Goal: Navigation & Orientation: Find specific page/section

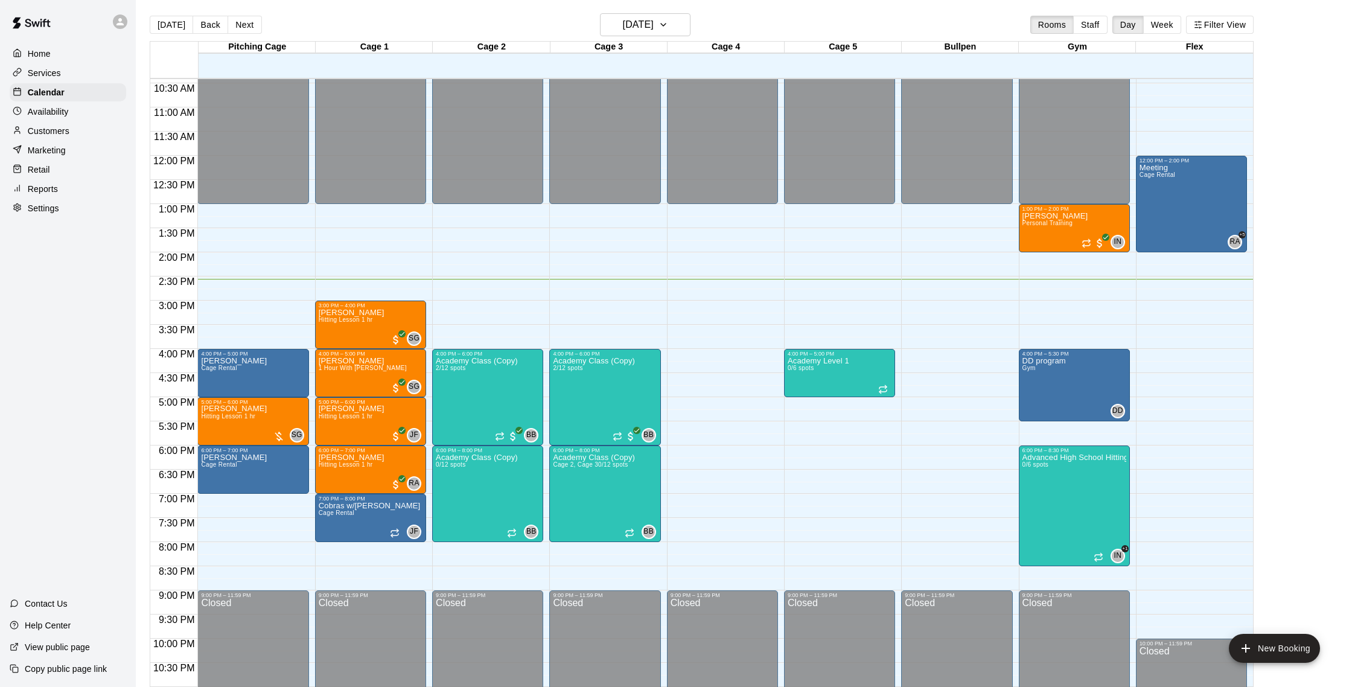
scroll to position [2, 0]
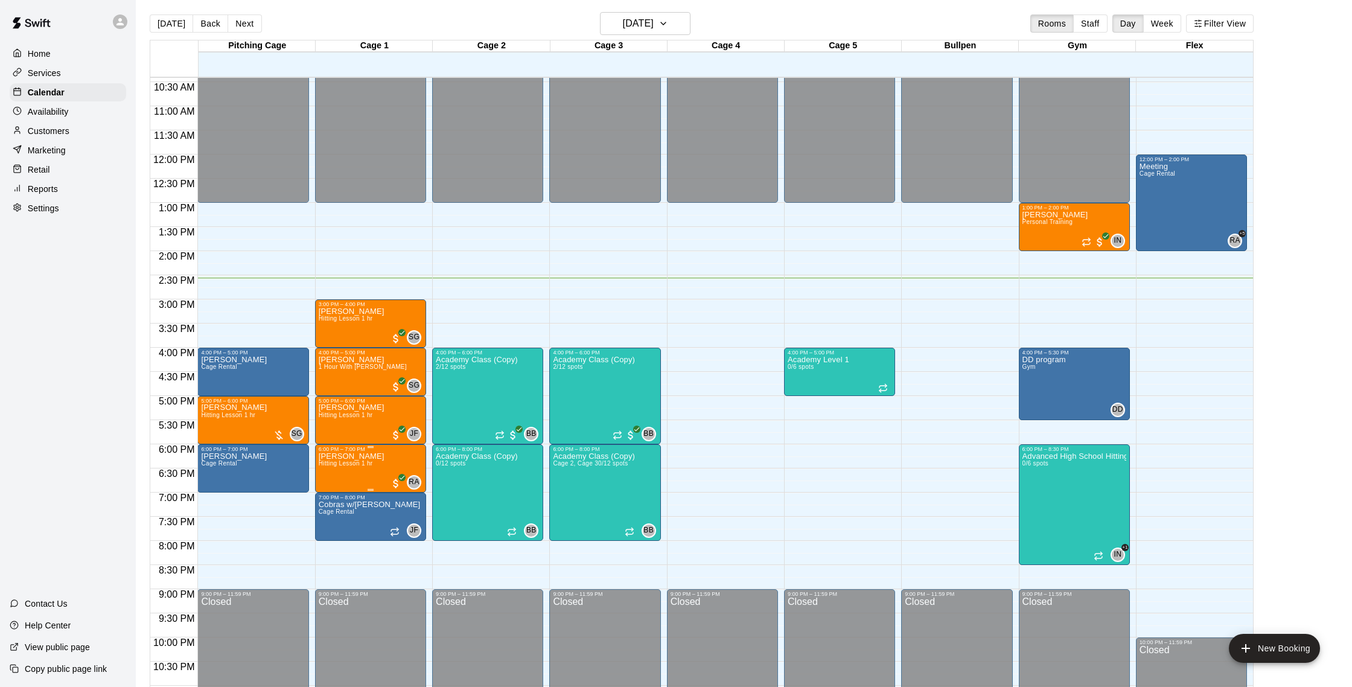
click at [444, 305] on div at bounding box center [676, 343] width 1352 height 687
click at [381, 326] on div "[PERSON_NAME] Hitting Lesson 1 hr SG 0" at bounding box center [371, 650] width 104 height 687
click at [339, 348] on button "edit" at bounding box center [331, 349] width 24 height 24
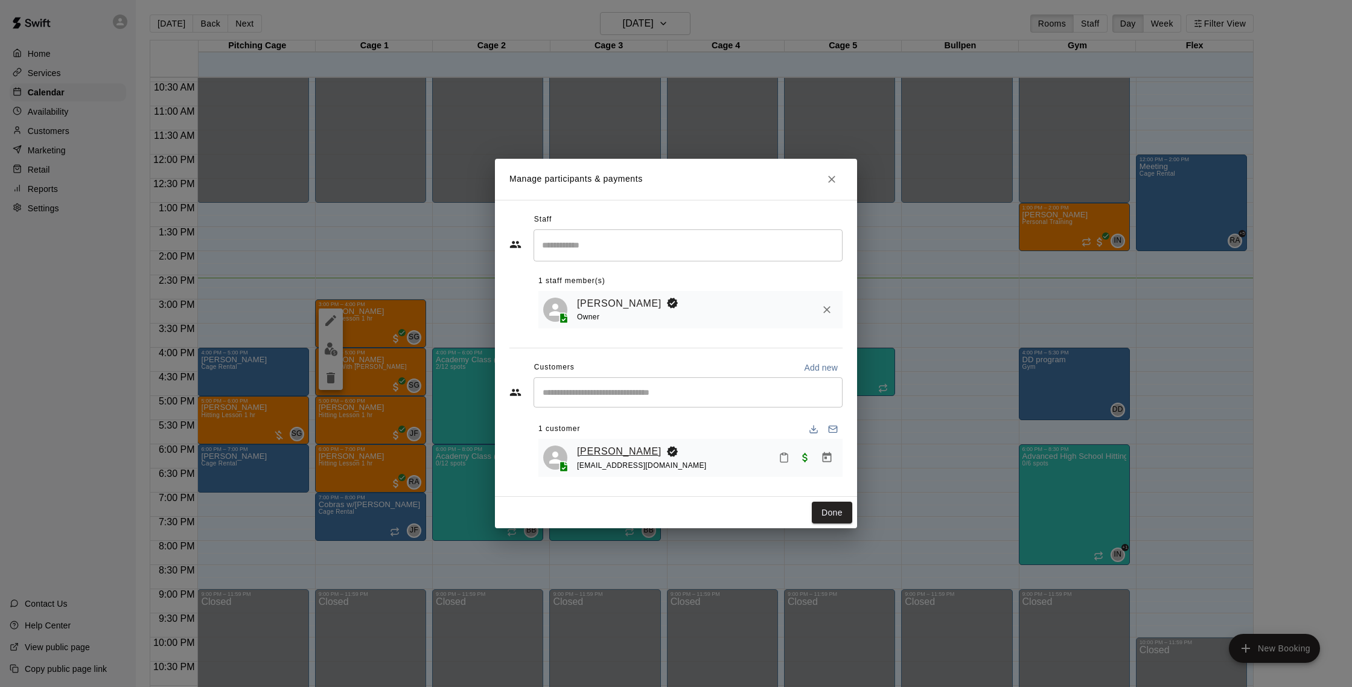
click at [604, 450] on link "[PERSON_NAME]" at bounding box center [619, 452] width 85 height 16
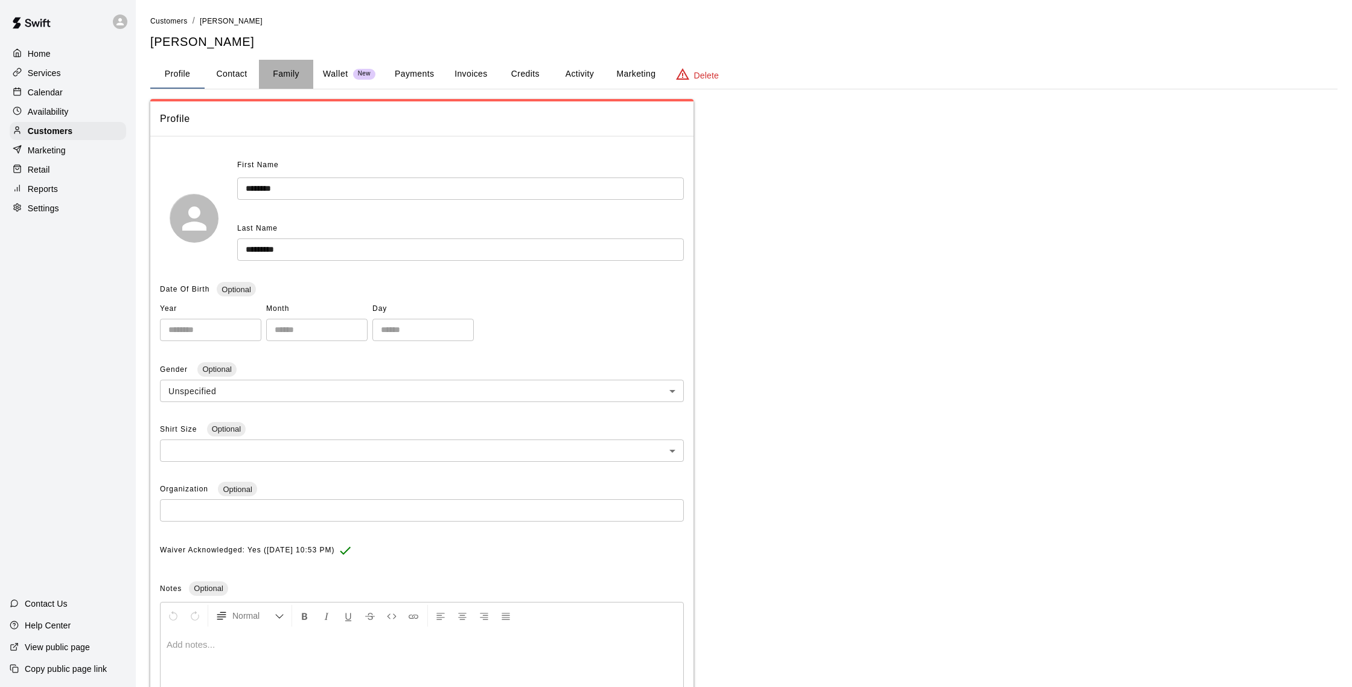
click at [278, 70] on button "Family" at bounding box center [286, 74] width 54 height 29
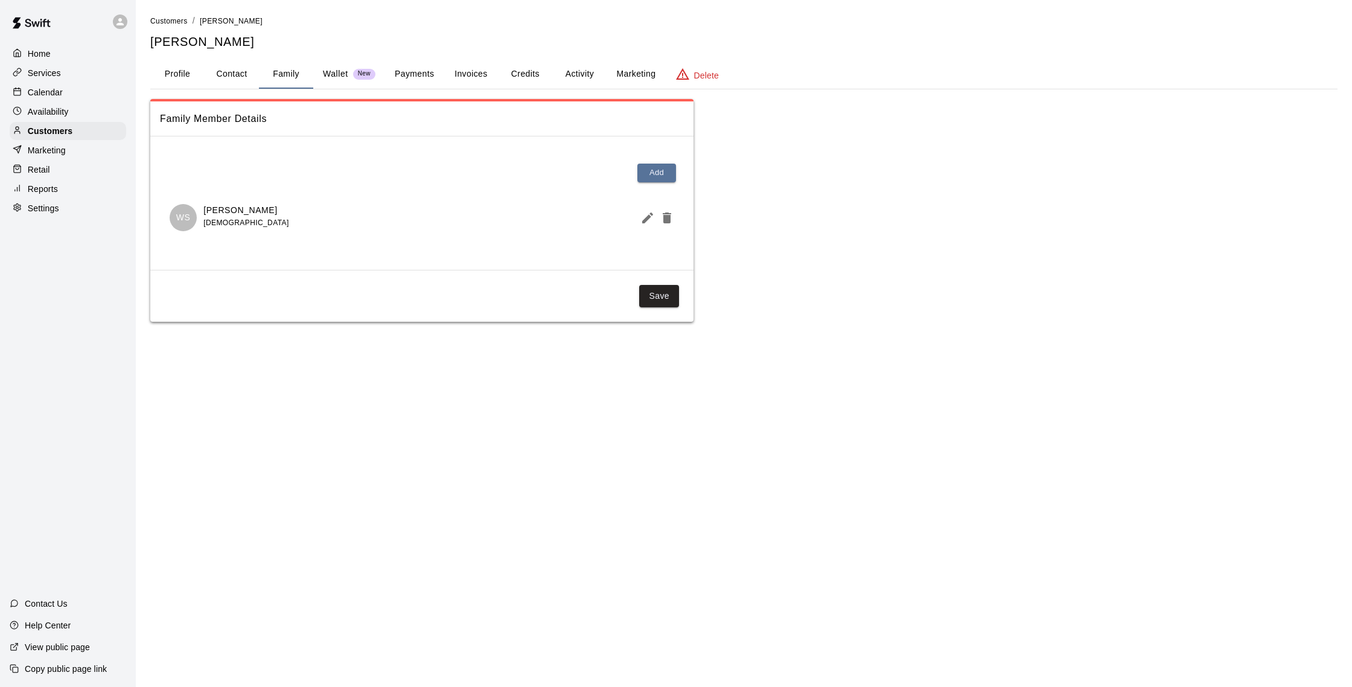
click at [83, 88] on div "Calendar" at bounding box center [68, 92] width 117 height 18
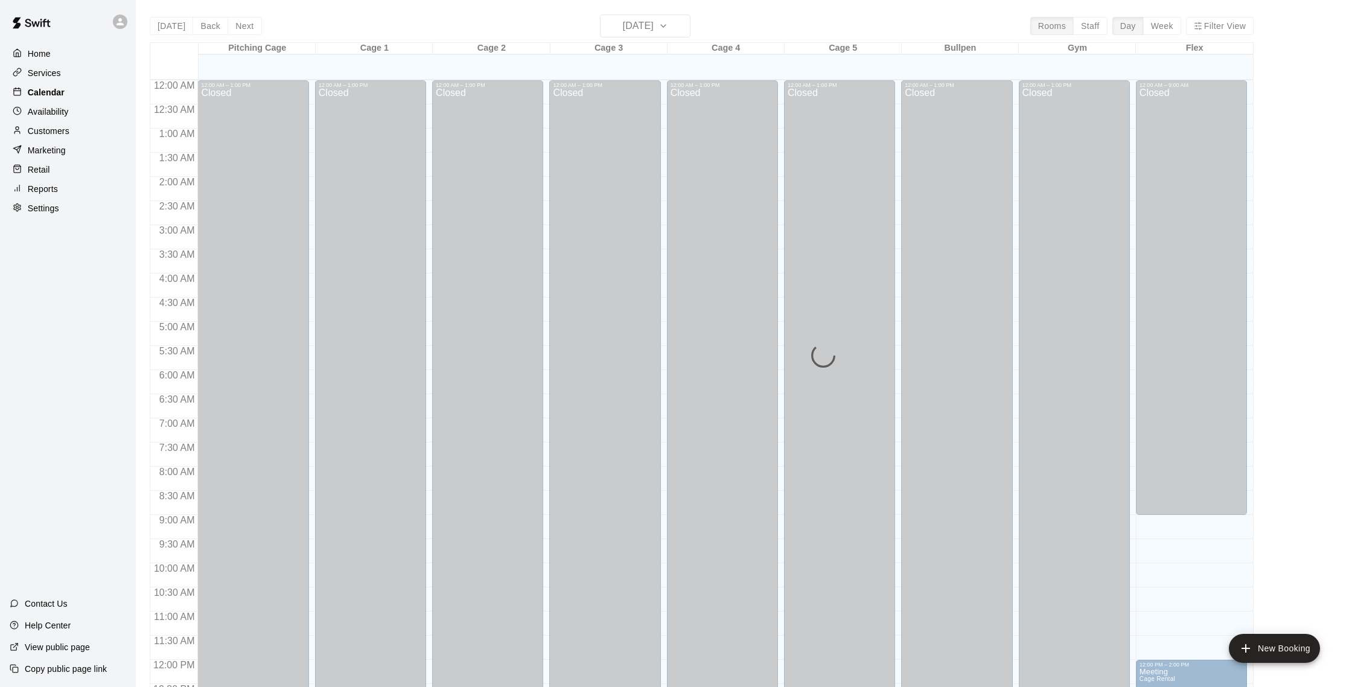
scroll to position [503, 0]
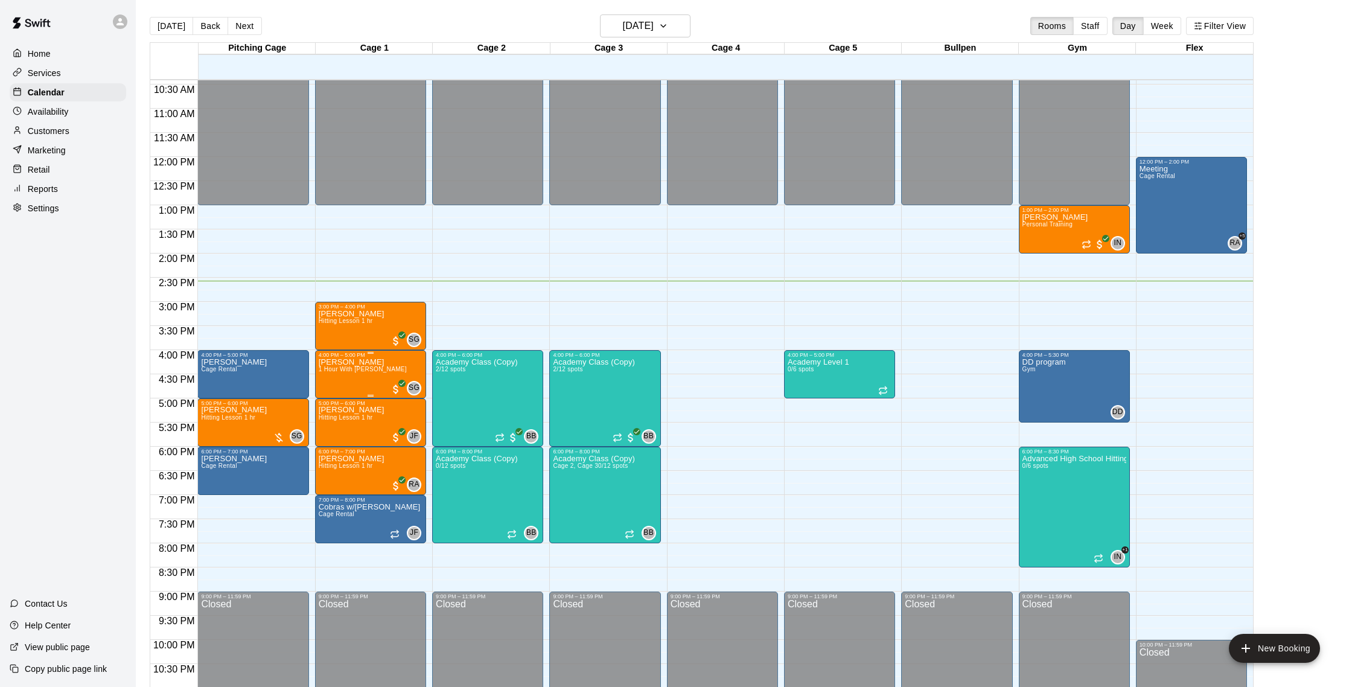
click at [329, 397] on img "edit" at bounding box center [331, 399] width 14 height 14
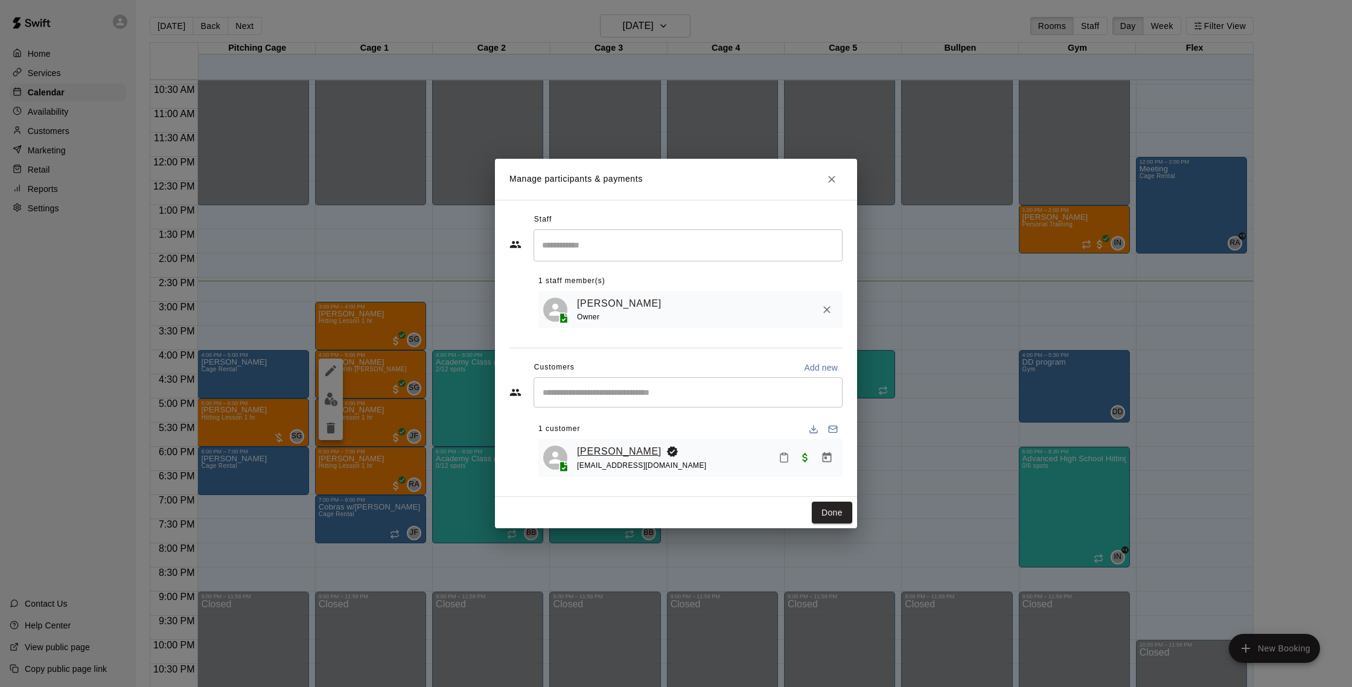
click at [610, 453] on link "[PERSON_NAME]" at bounding box center [619, 452] width 85 height 16
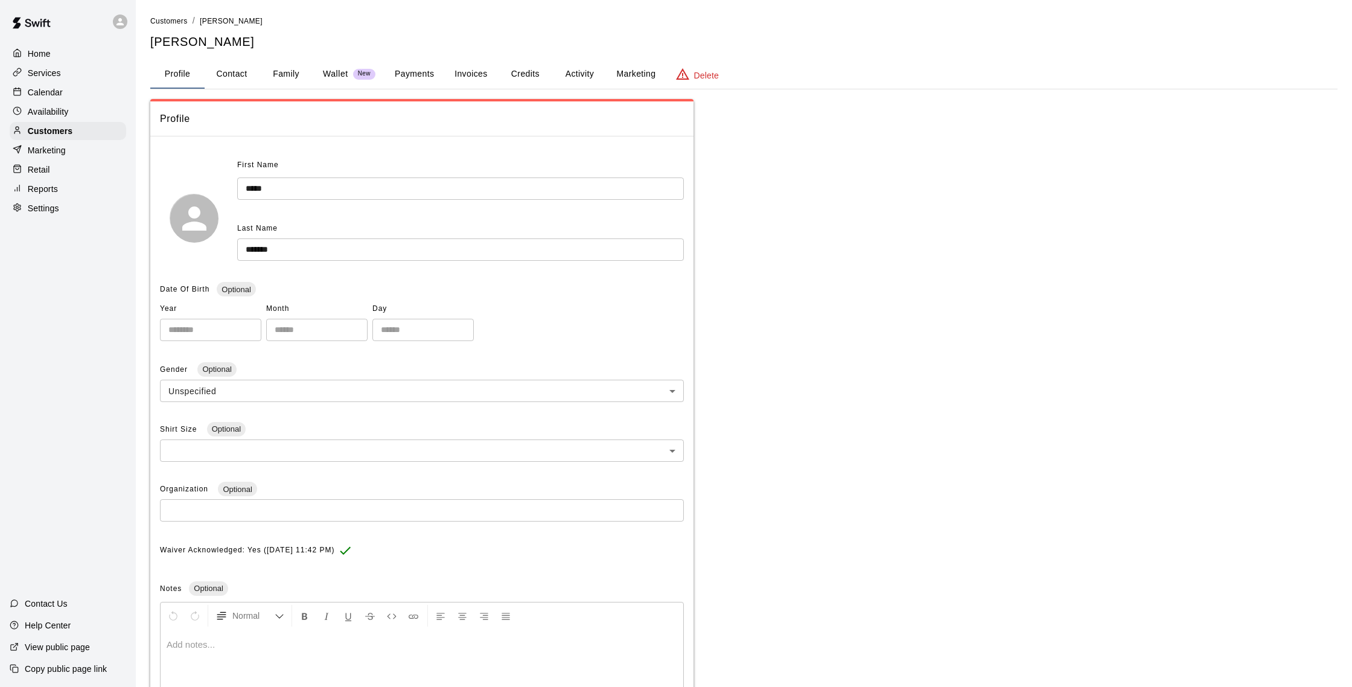
click at [43, 100] on div "Calendar" at bounding box center [68, 92] width 117 height 18
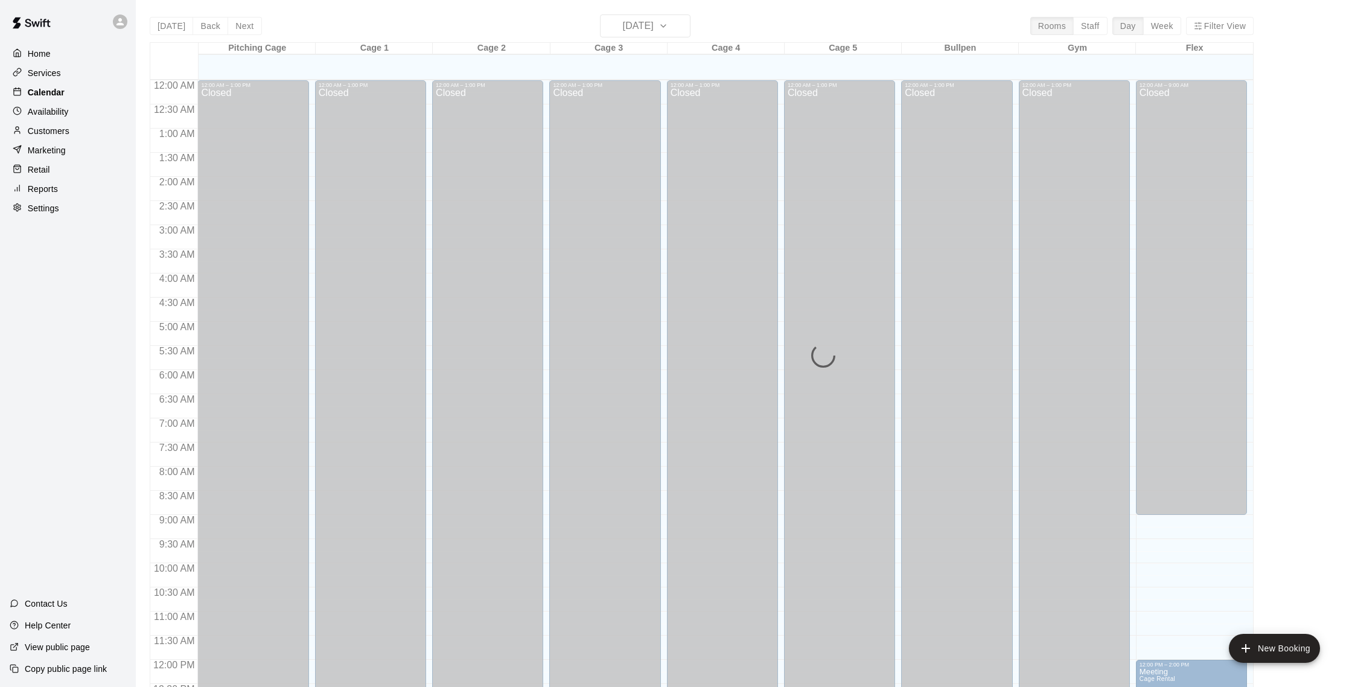
scroll to position [503, 0]
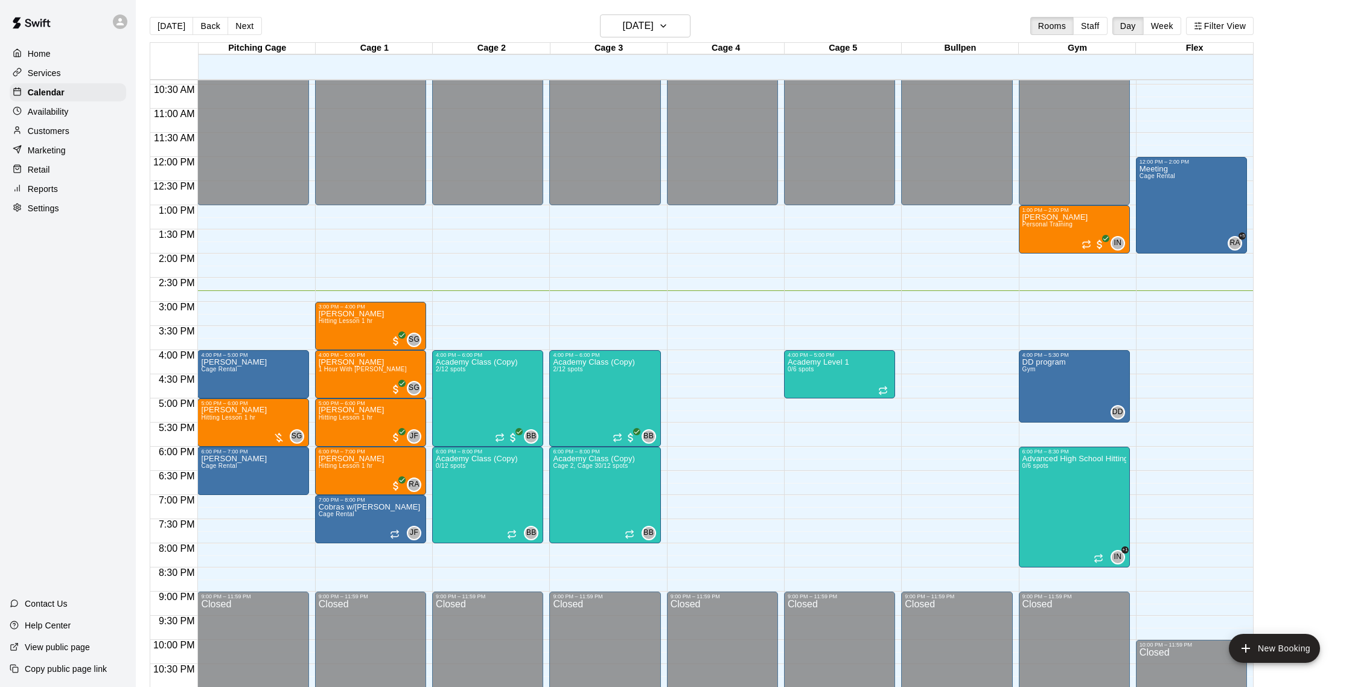
click at [56, 184] on p "Reports" at bounding box center [43, 189] width 30 height 12
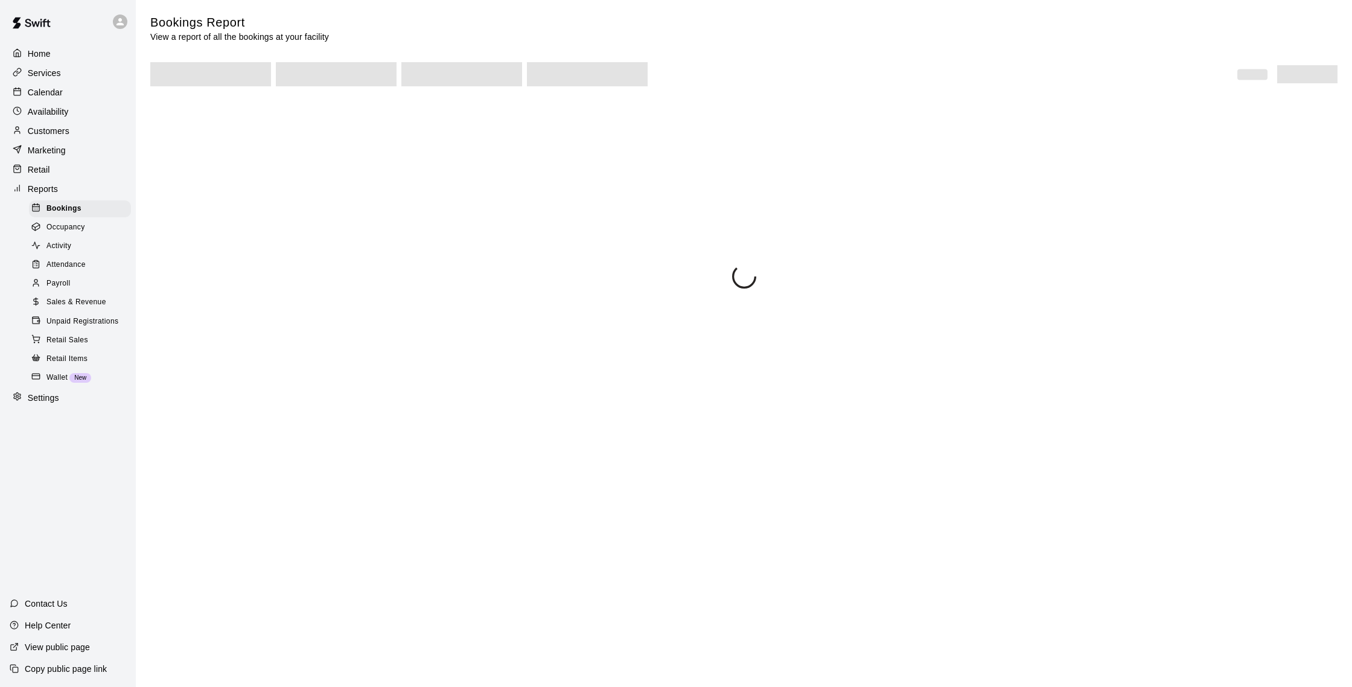
click at [91, 305] on span "Sales & Revenue" at bounding box center [76, 302] width 60 height 12
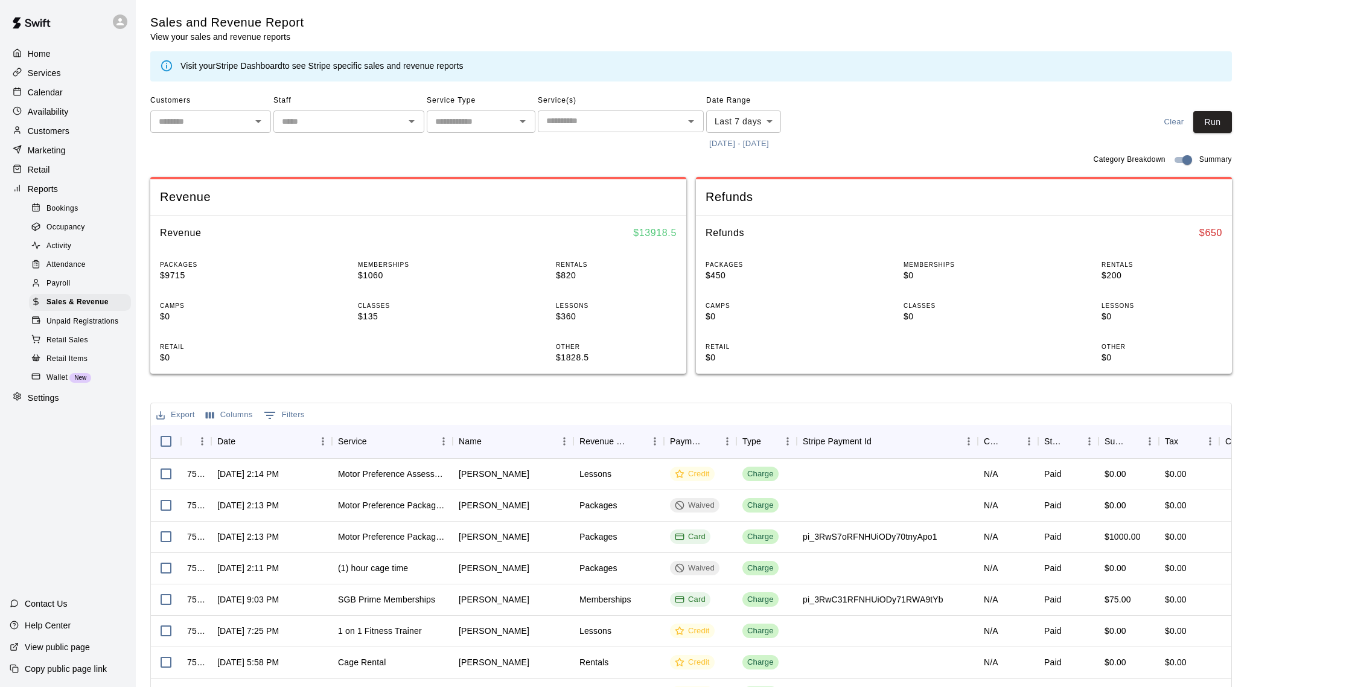
click at [721, 114] on body "Home Services Calendar Availability Customers Marketing Retail Reports Bookings…" at bounding box center [676, 415] width 1352 height 830
click at [878, 157] on div at bounding box center [676, 343] width 1352 height 687
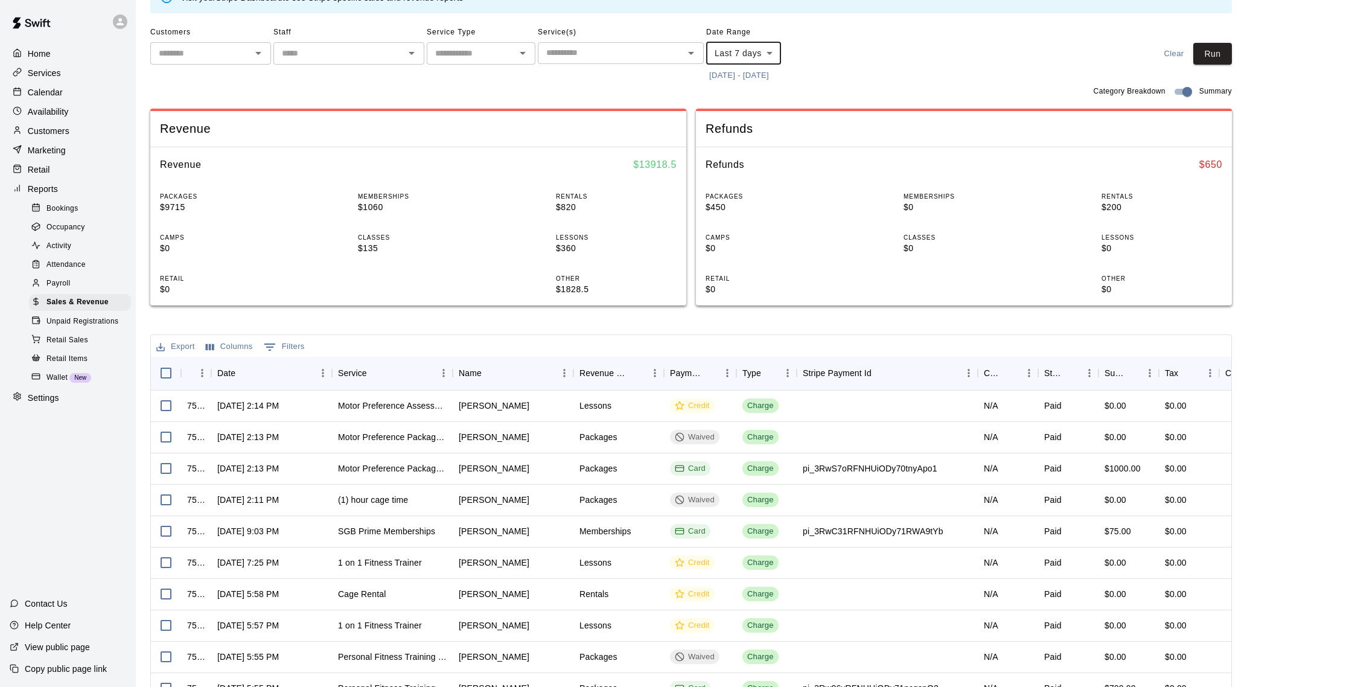
scroll to position [82, 0]
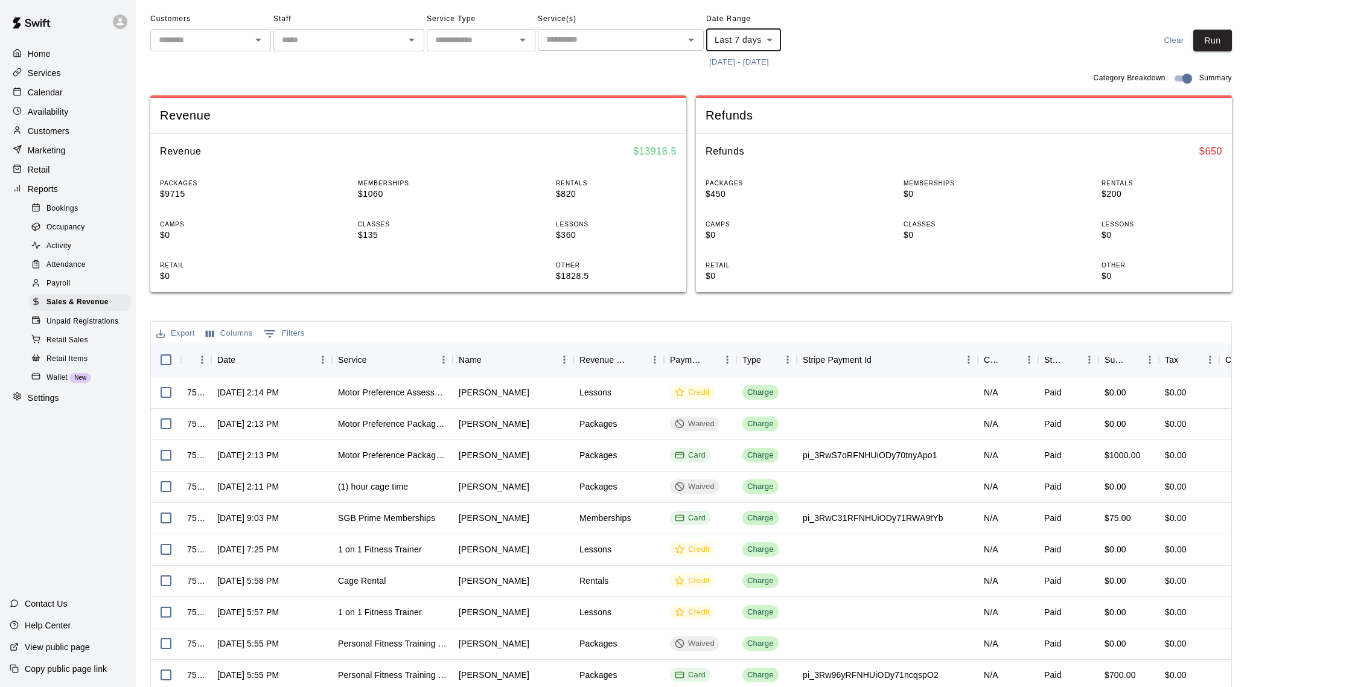
click at [69, 136] on div "Customers" at bounding box center [68, 131] width 117 height 18
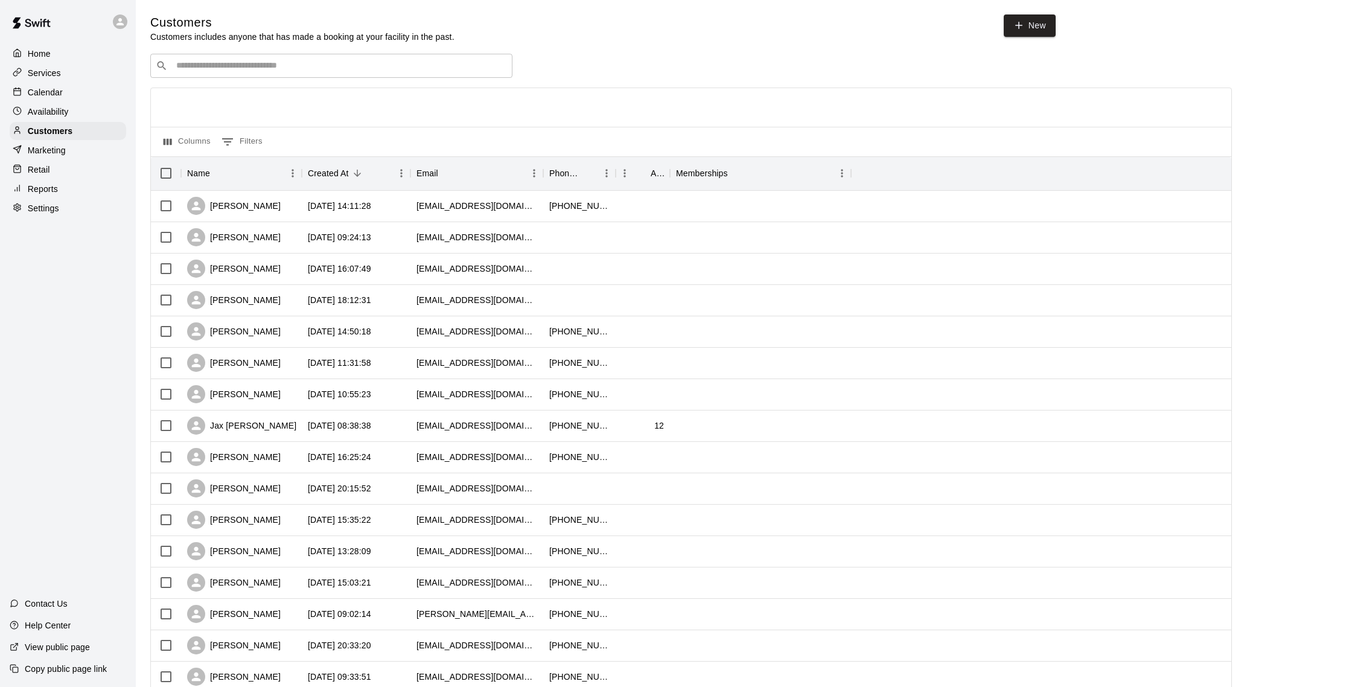
click at [53, 98] on div "Calendar" at bounding box center [68, 92] width 117 height 18
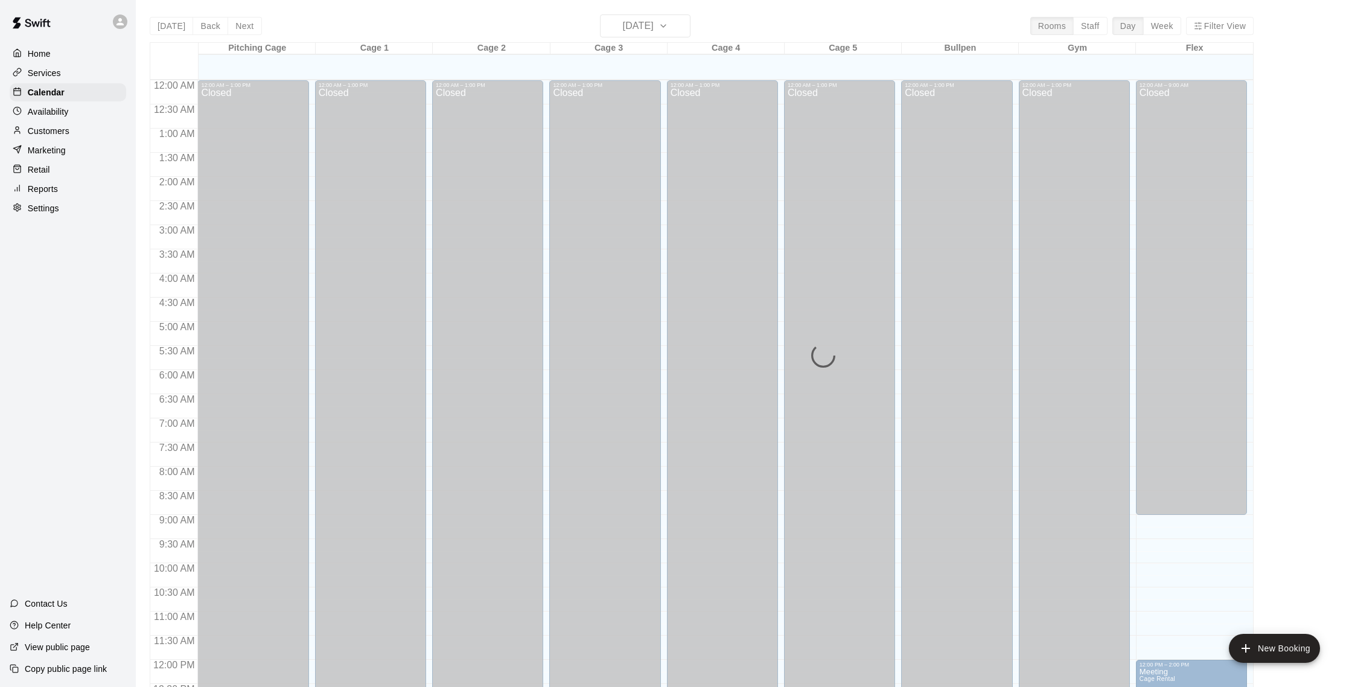
scroll to position [503, 0]
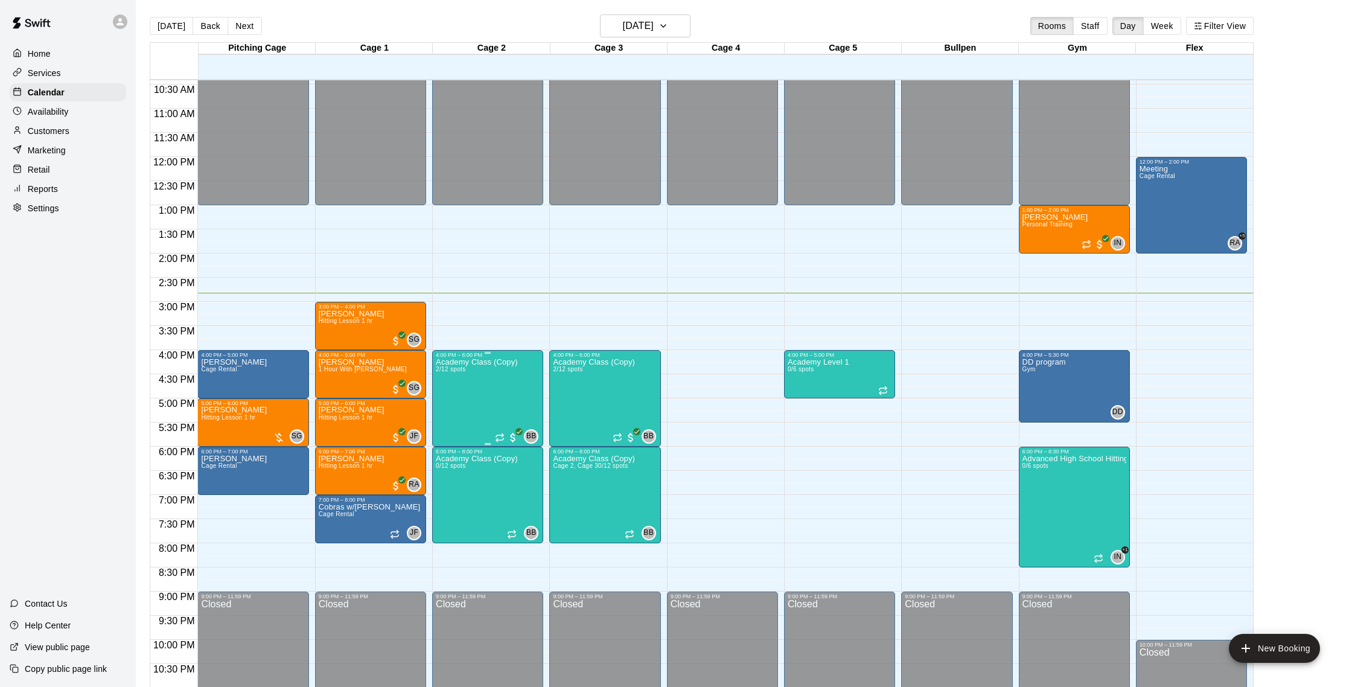
click at [443, 401] on img "edit" at bounding box center [449, 399] width 14 height 14
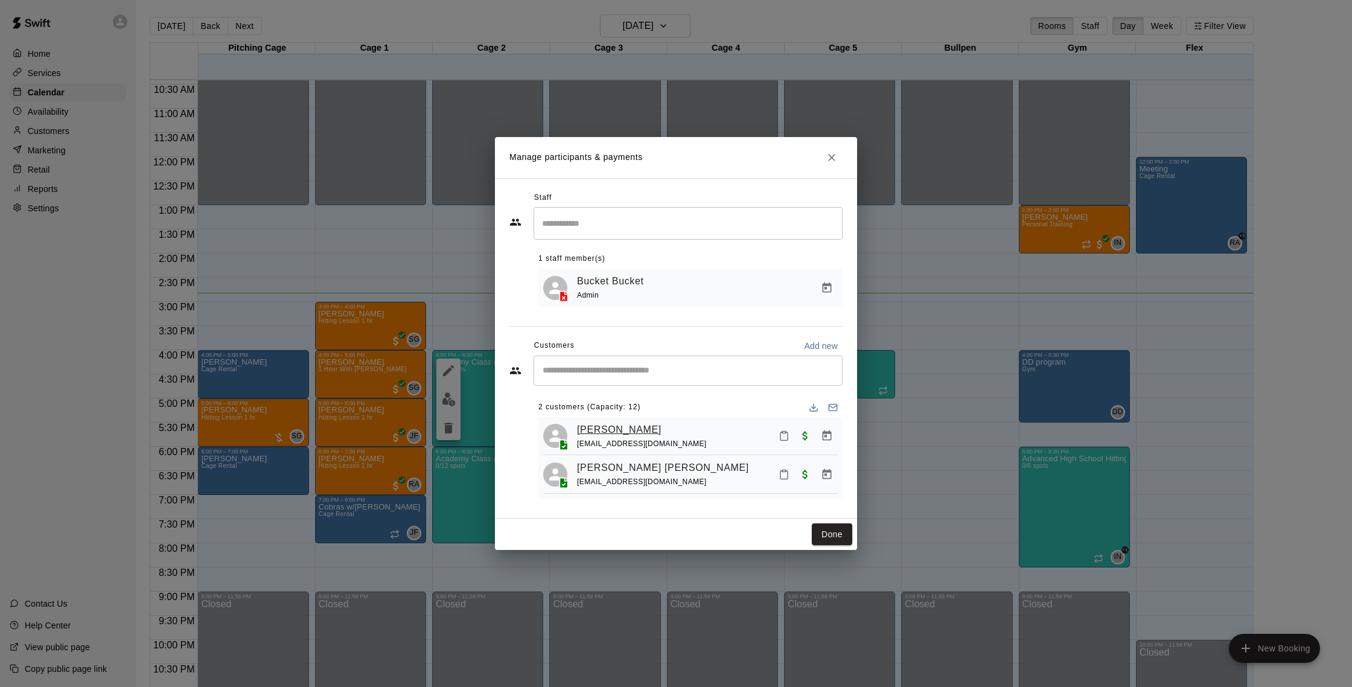
click at [629, 430] on link "[PERSON_NAME]" at bounding box center [619, 430] width 85 height 16
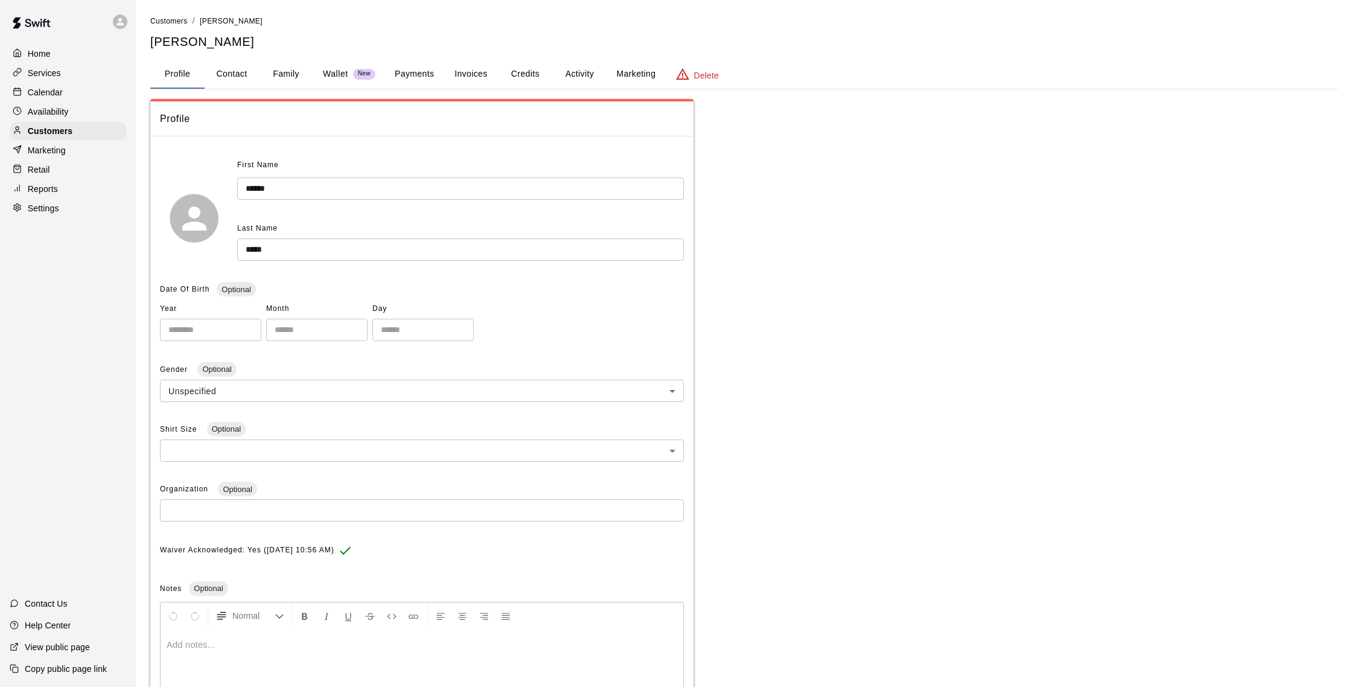
click at [577, 79] on button "Activity" at bounding box center [579, 74] width 54 height 29
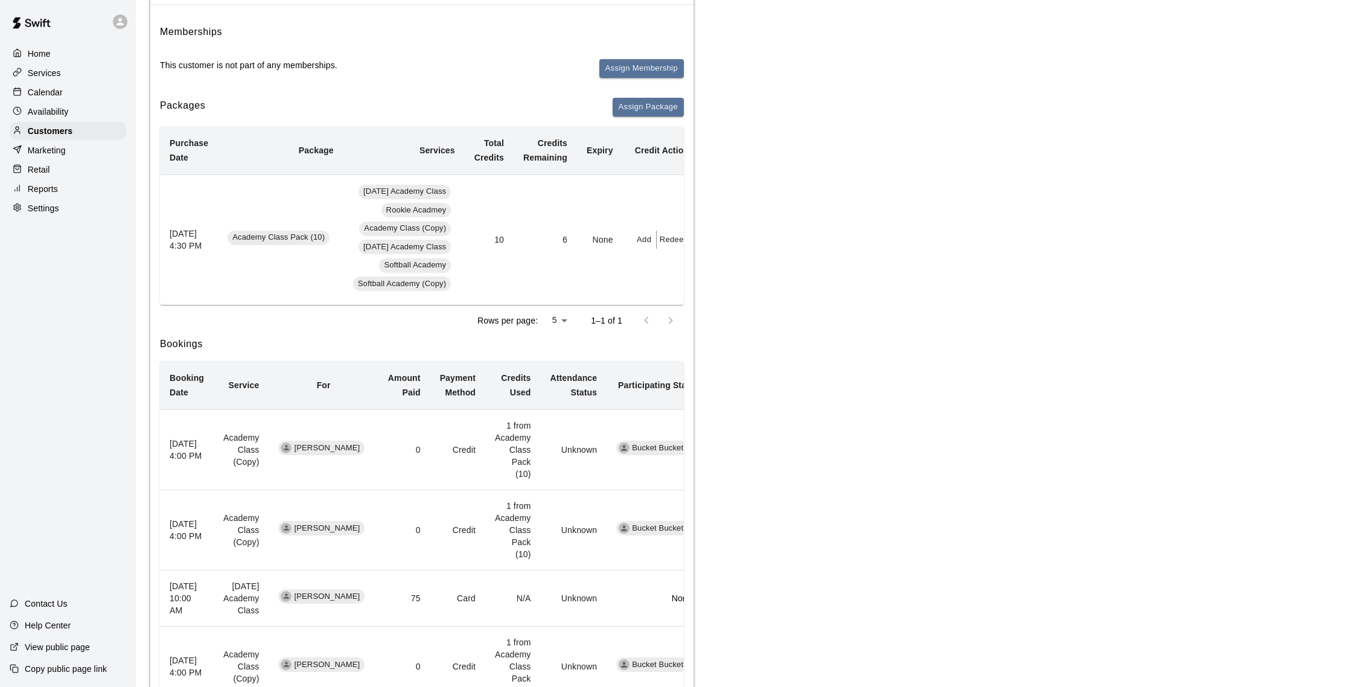
scroll to position [149, 0]
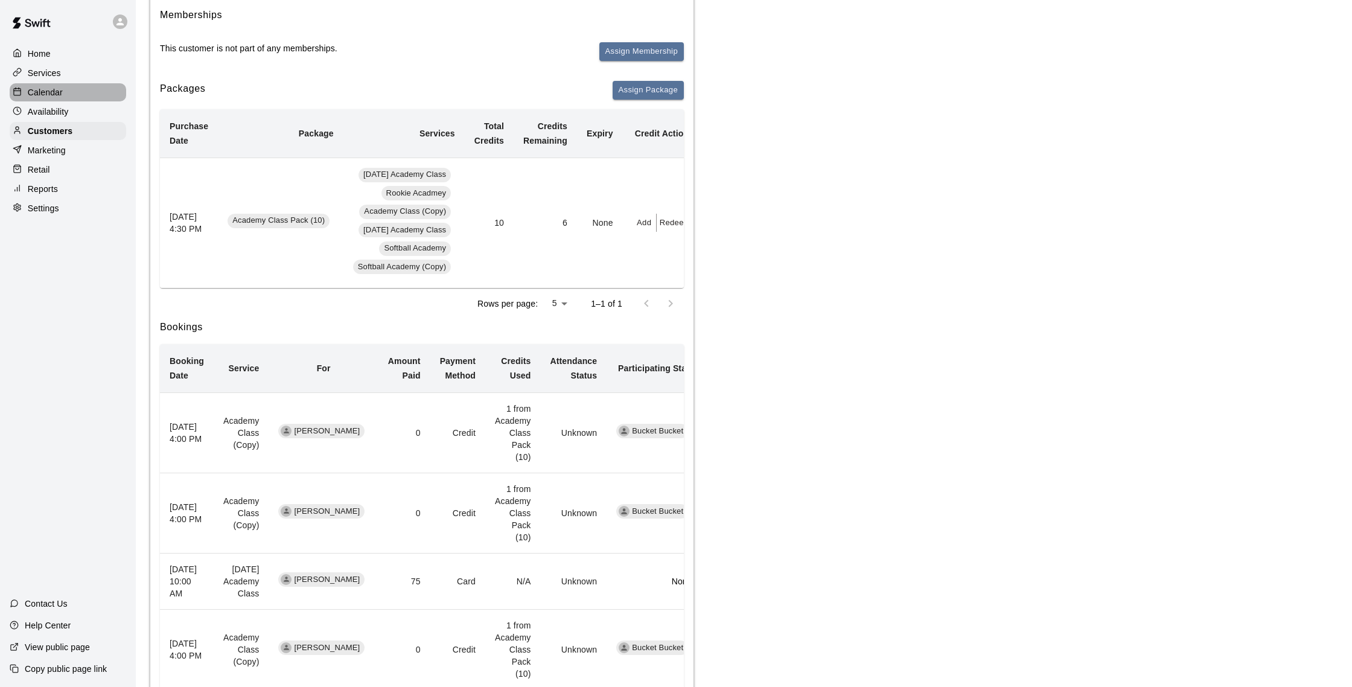
click at [49, 91] on p "Calendar" at bounding box center [45, 92] width 35 height 12
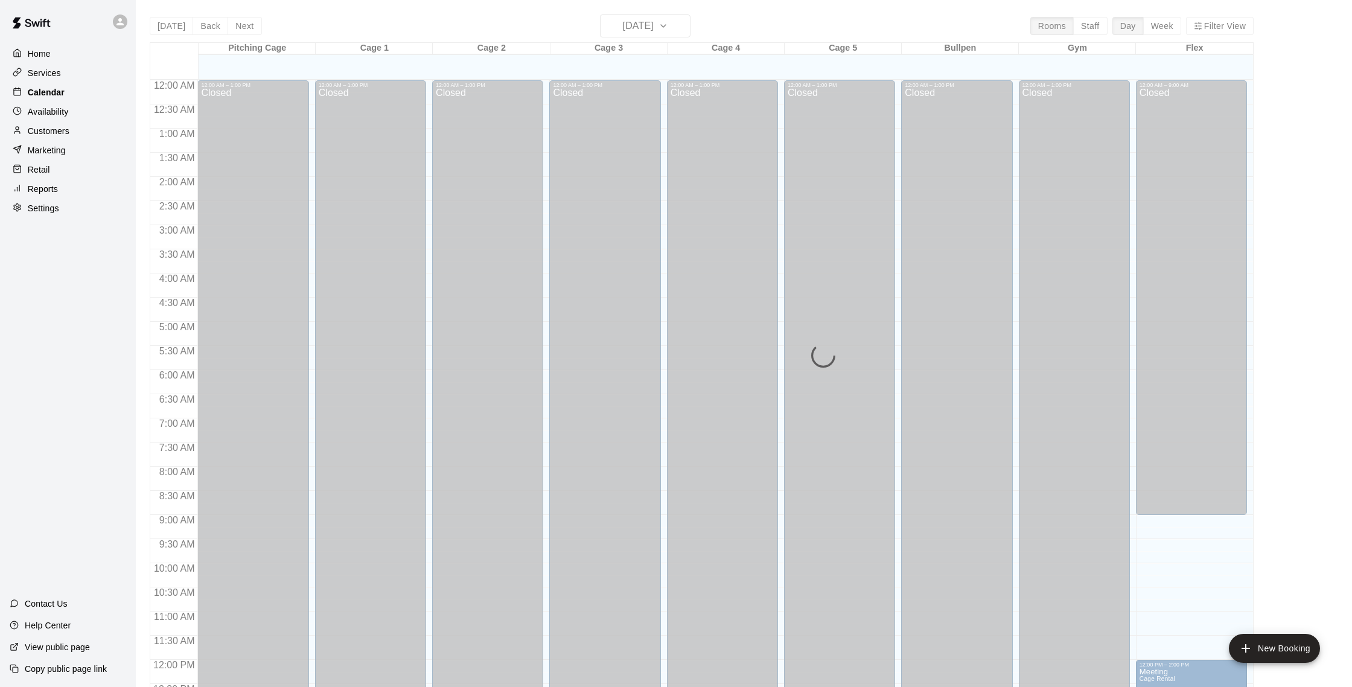
scroll to position [503, 0]
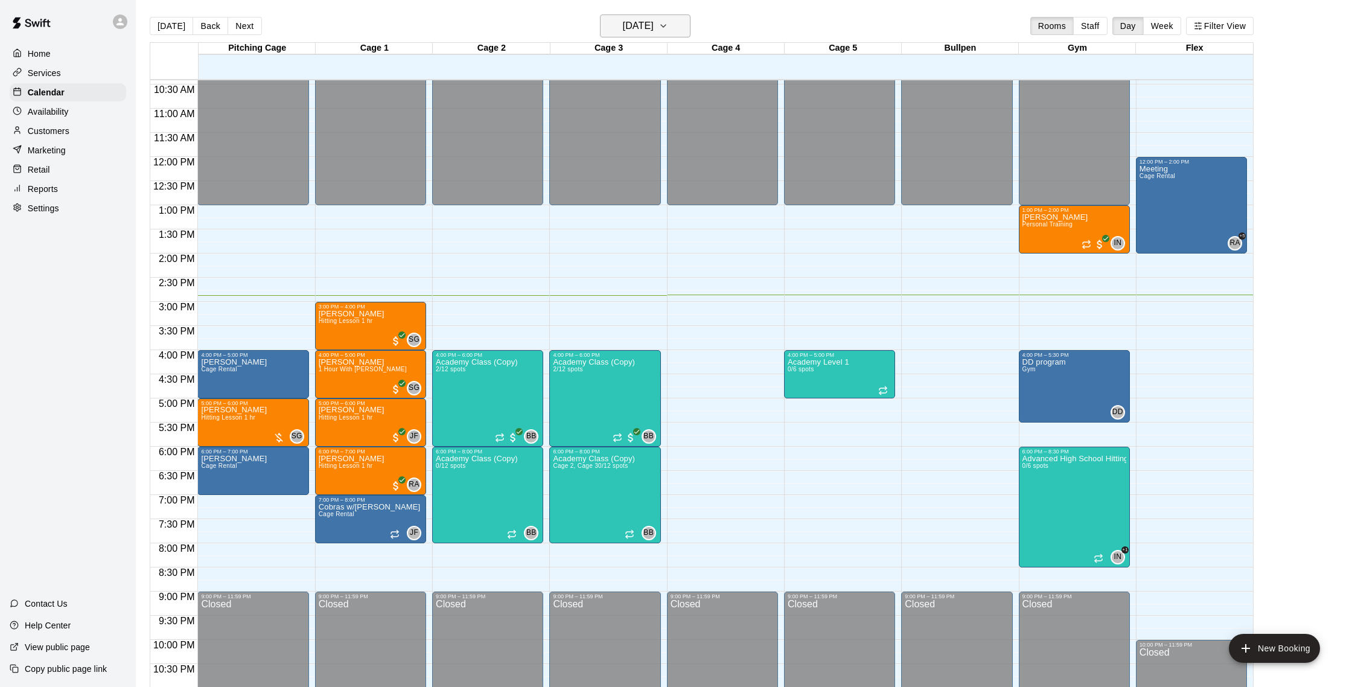
click at [623, 31] on h6 "[DATE]" at bounding box center [638, 26] width 31 height 17
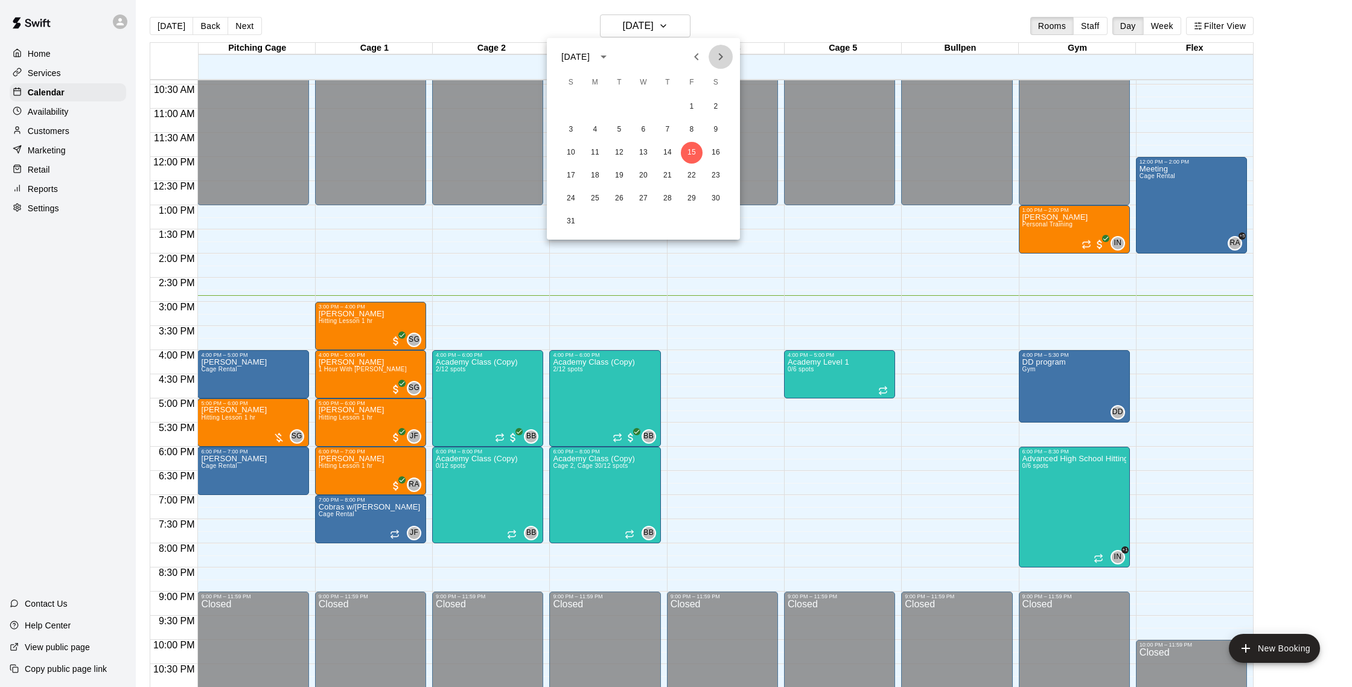
click at [719, 56] on icon "Next month" at bounding box center [721, 57] width 14 height 14
click at [429, 4] on div at bounding box center [676, 343] width 1352 height 687
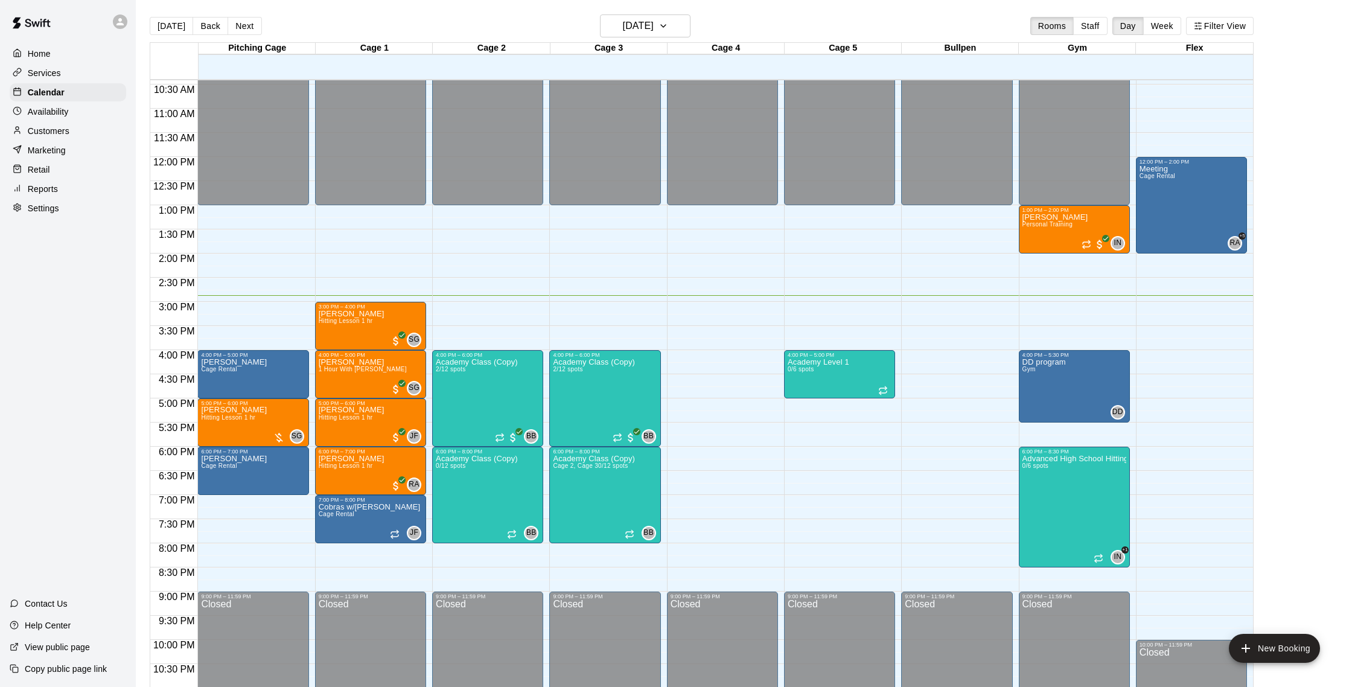
click at [54, 76] on p "Services" at bounding box center [44, 73] width 33 height 12
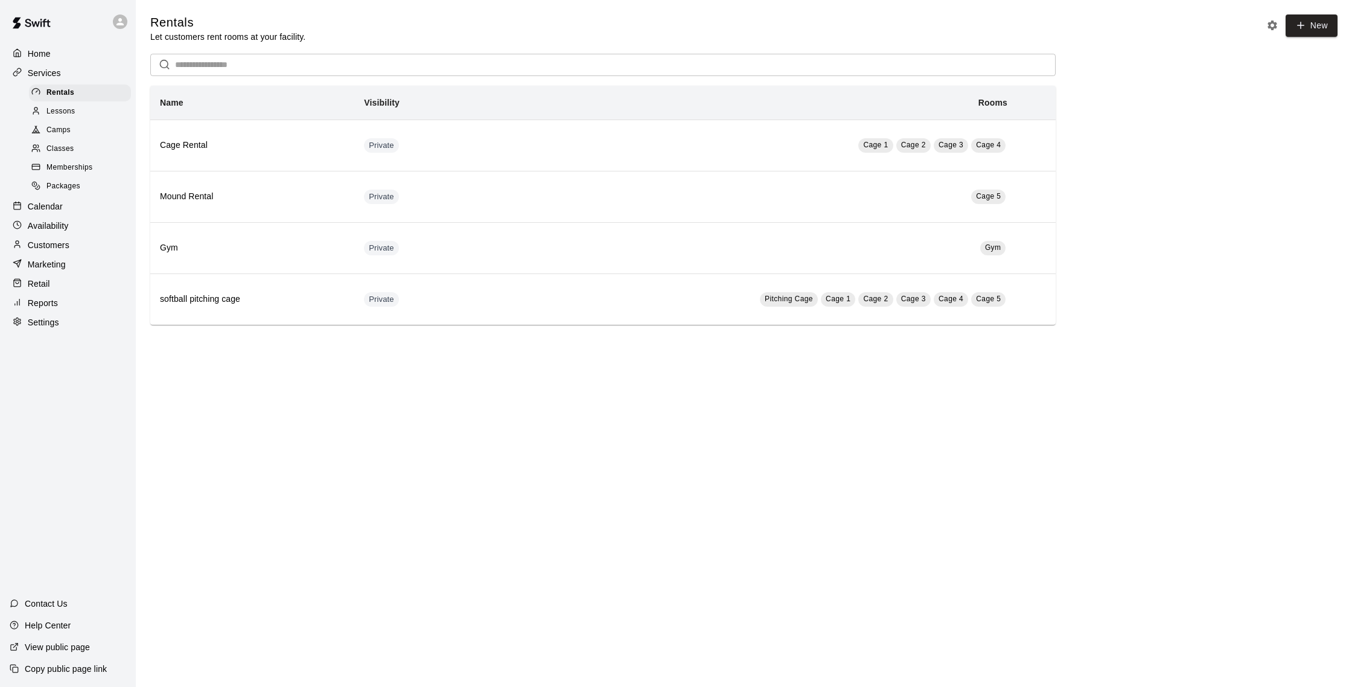
click at [81, 184] on div "Packages" at bounding box center [80, 186] width 102 height 17
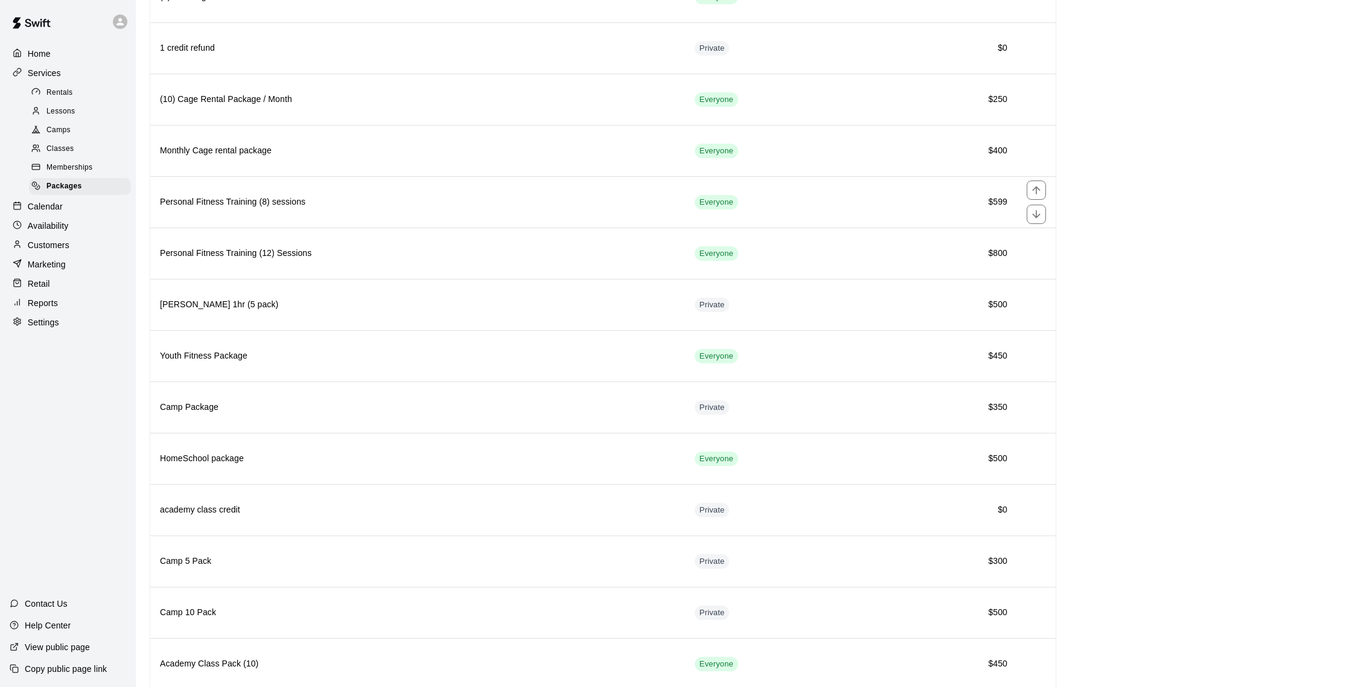
scroll to position [828, 0]
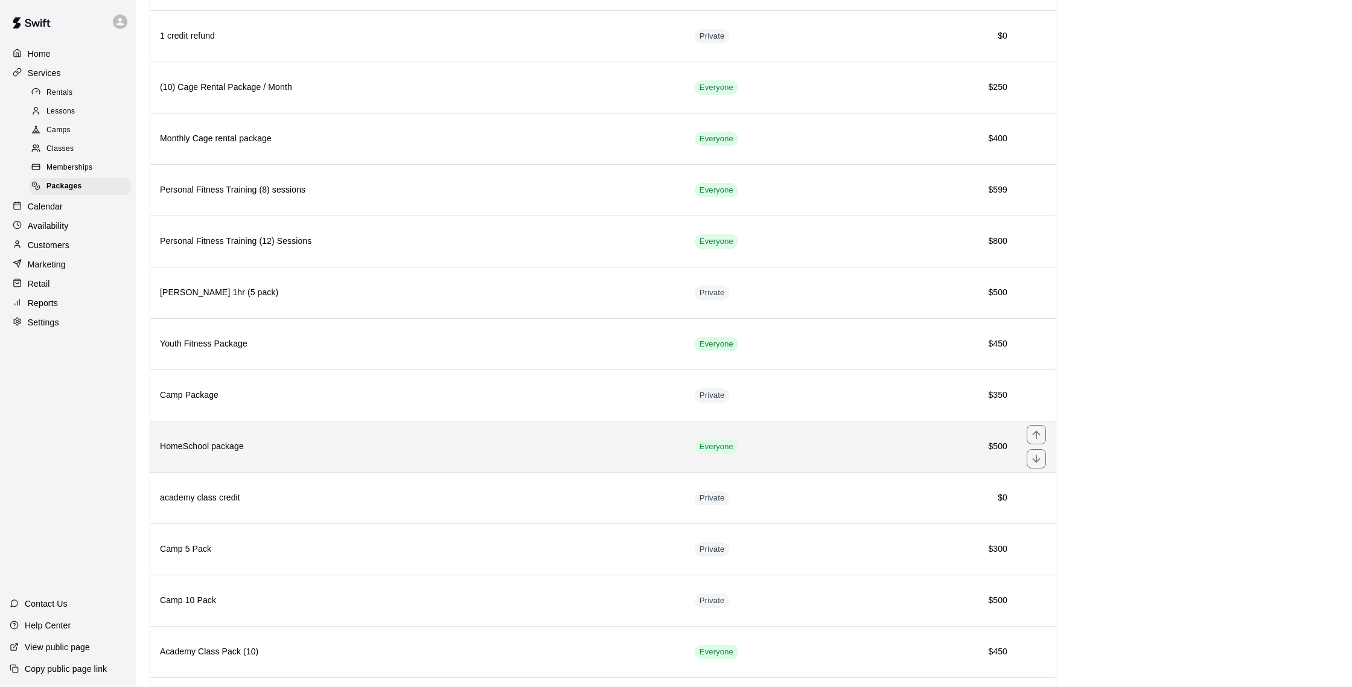
click at [383, 450] on h6 "HomeSchool package" at bounding box center [418, 446] width 516 height 13
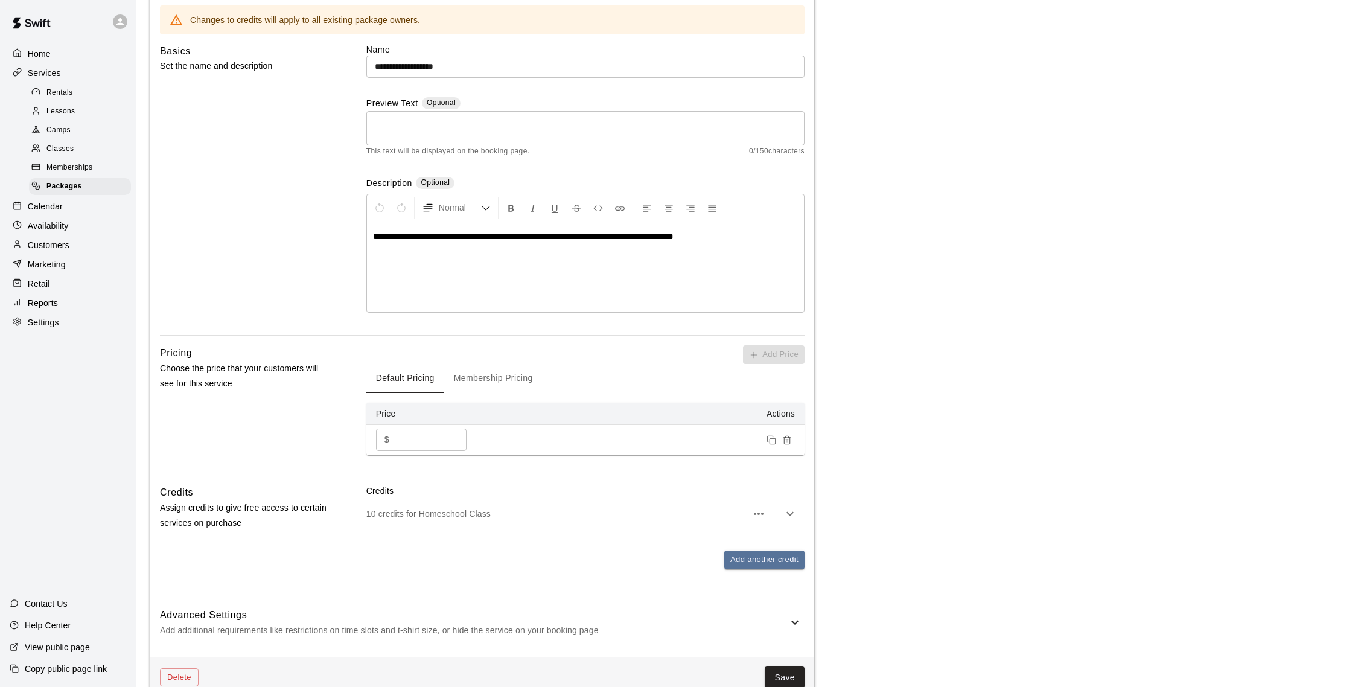
scroll to position [91, 0]
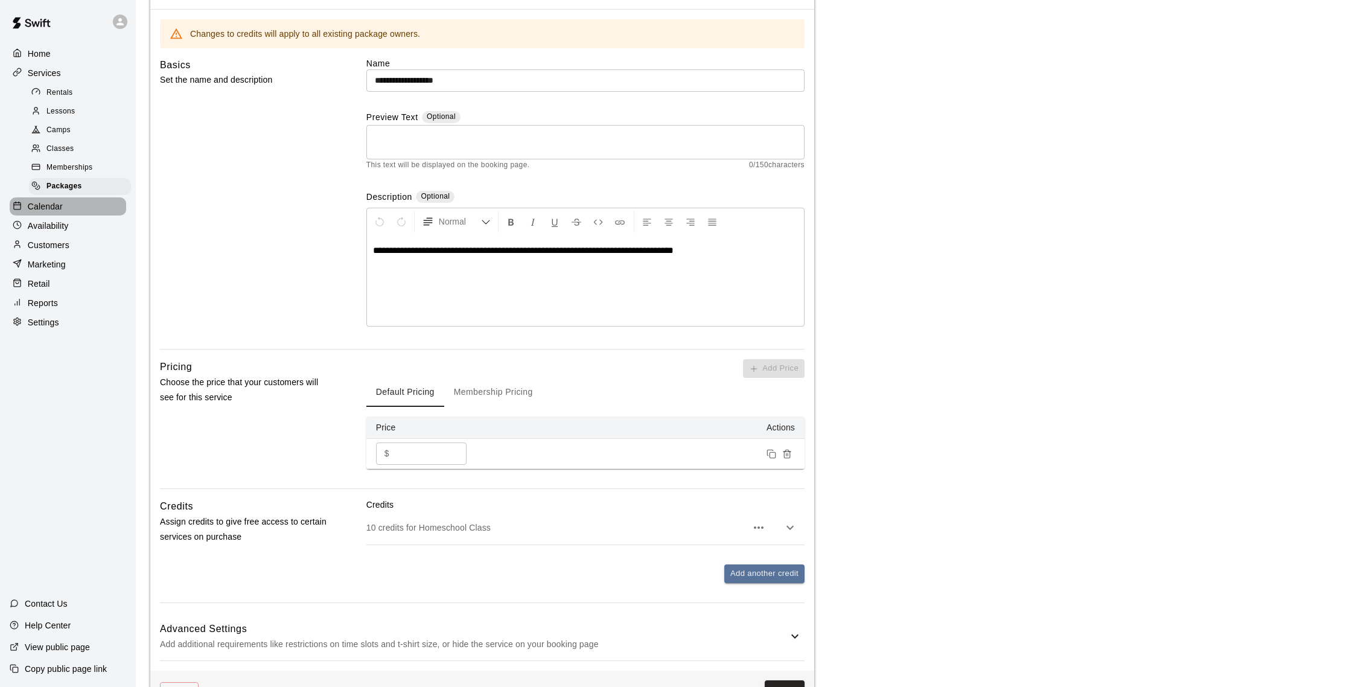
click at [53, 205] on p "Calendar" at bounding box center [45, 206] width 35 height 12
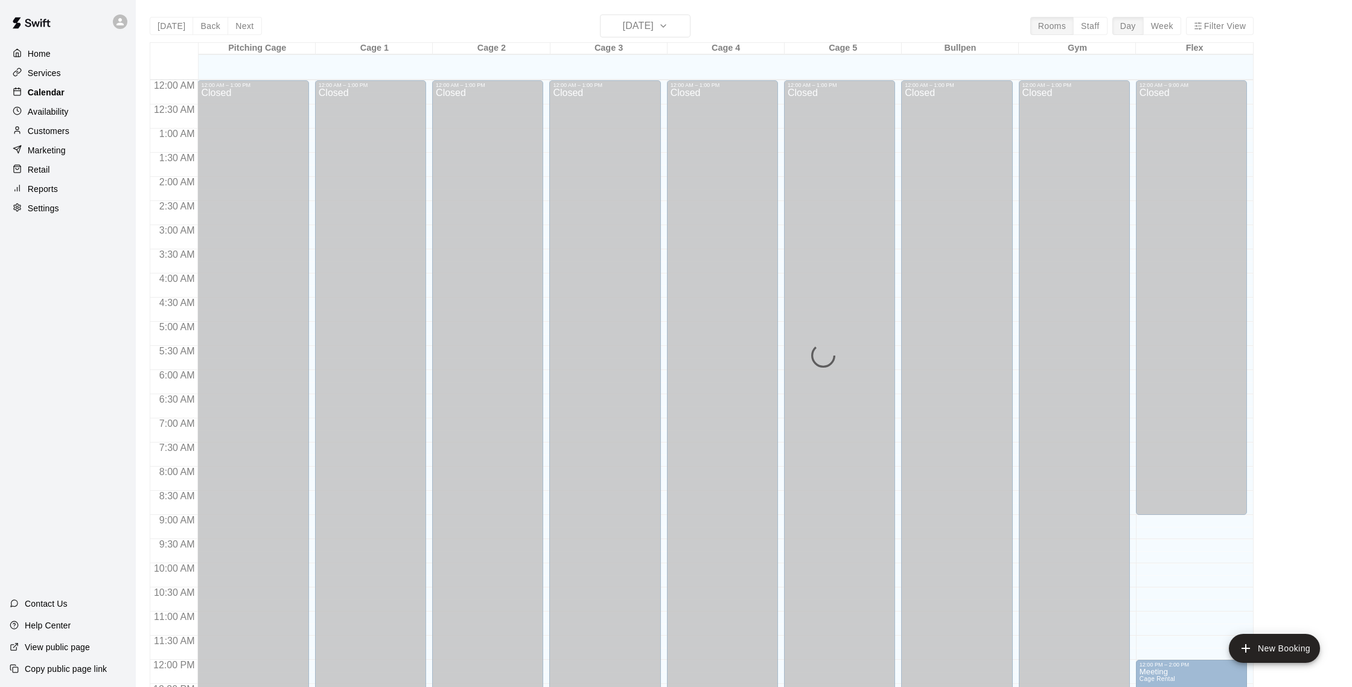
scroll to position [503, 0]
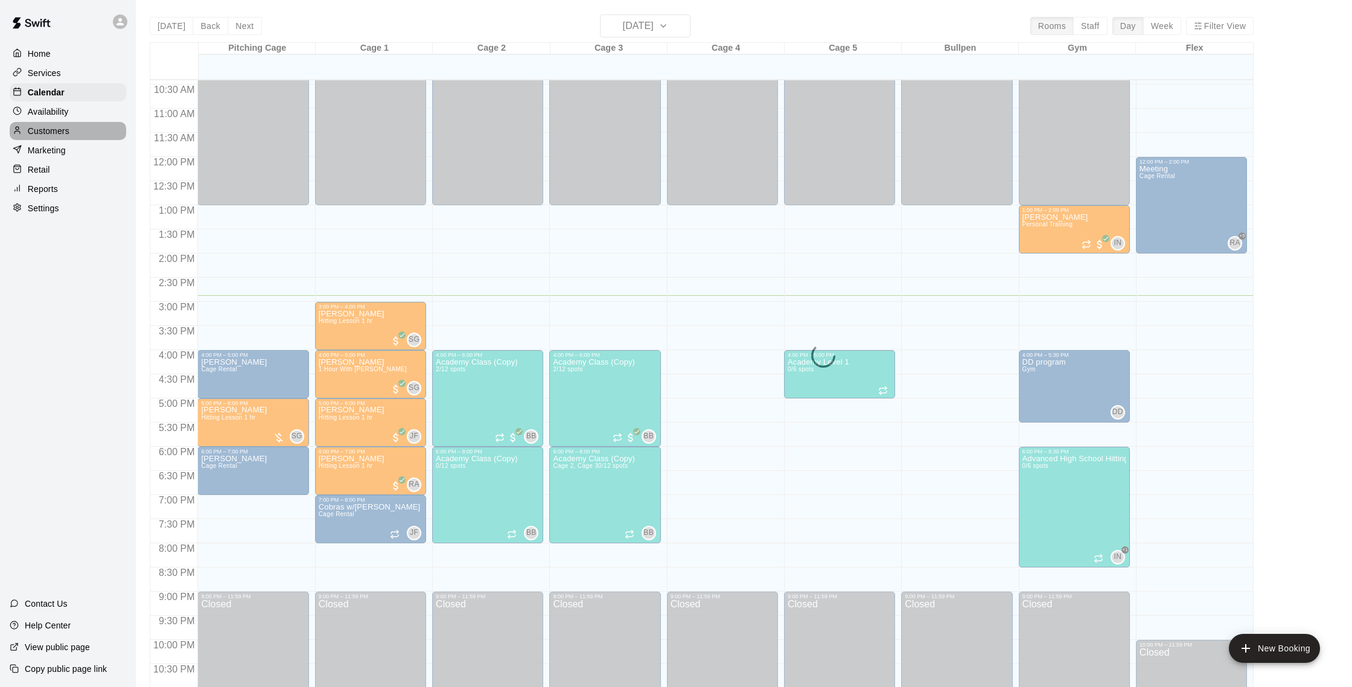
click at [75, 124] on div "Customers" at bounding box center [68, 131] width 117 height 18
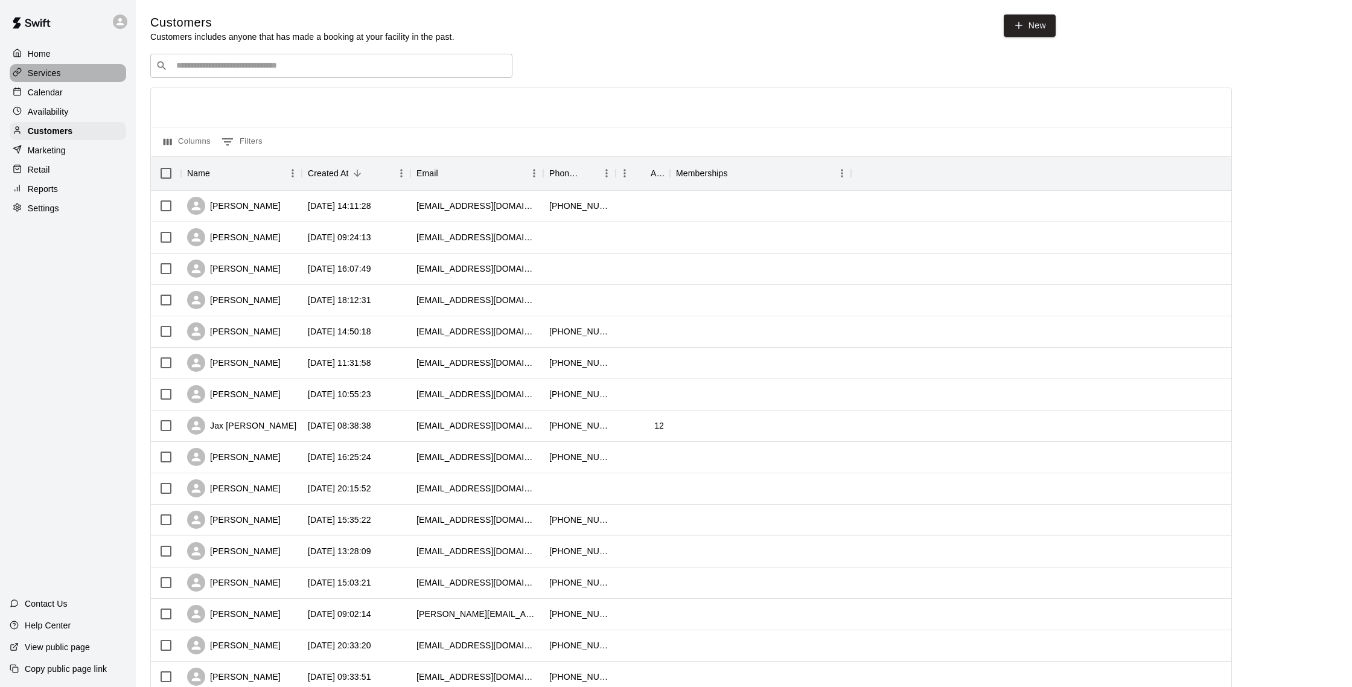
click at [63, 77] on div "Services" at bounding box center [68, 73] width 117 height 18
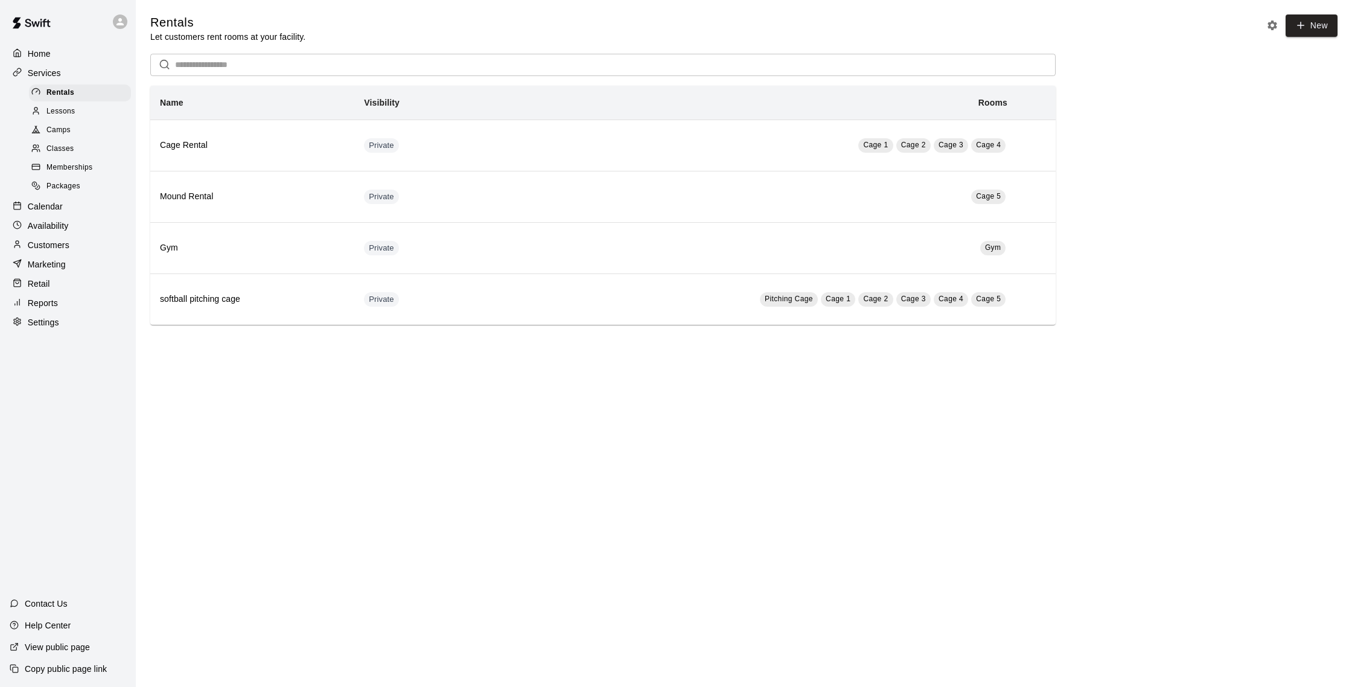
click at [102, 145] on div "Classes" at bounding box center [80, 149] width 102 height 17
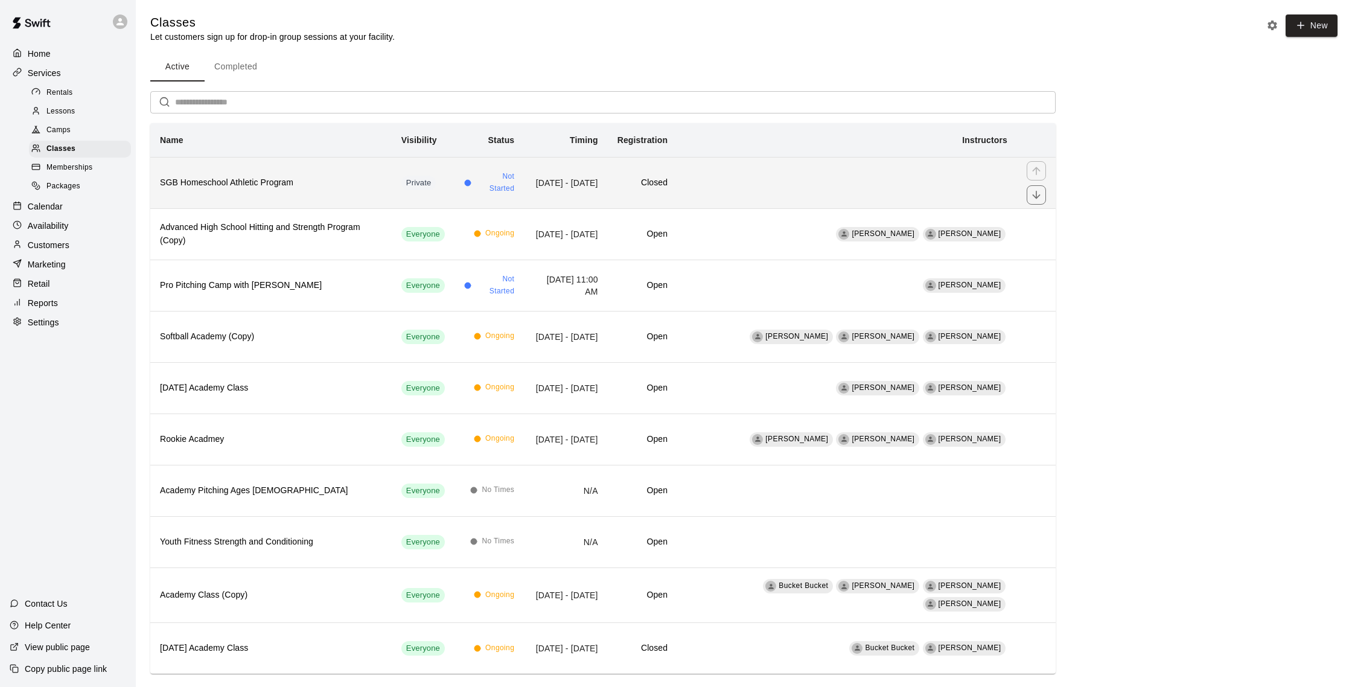
click at [286, 182] on h6 "SGB Homeschool Athletic Program" at bounding box center [271, 182] width 222 height 13
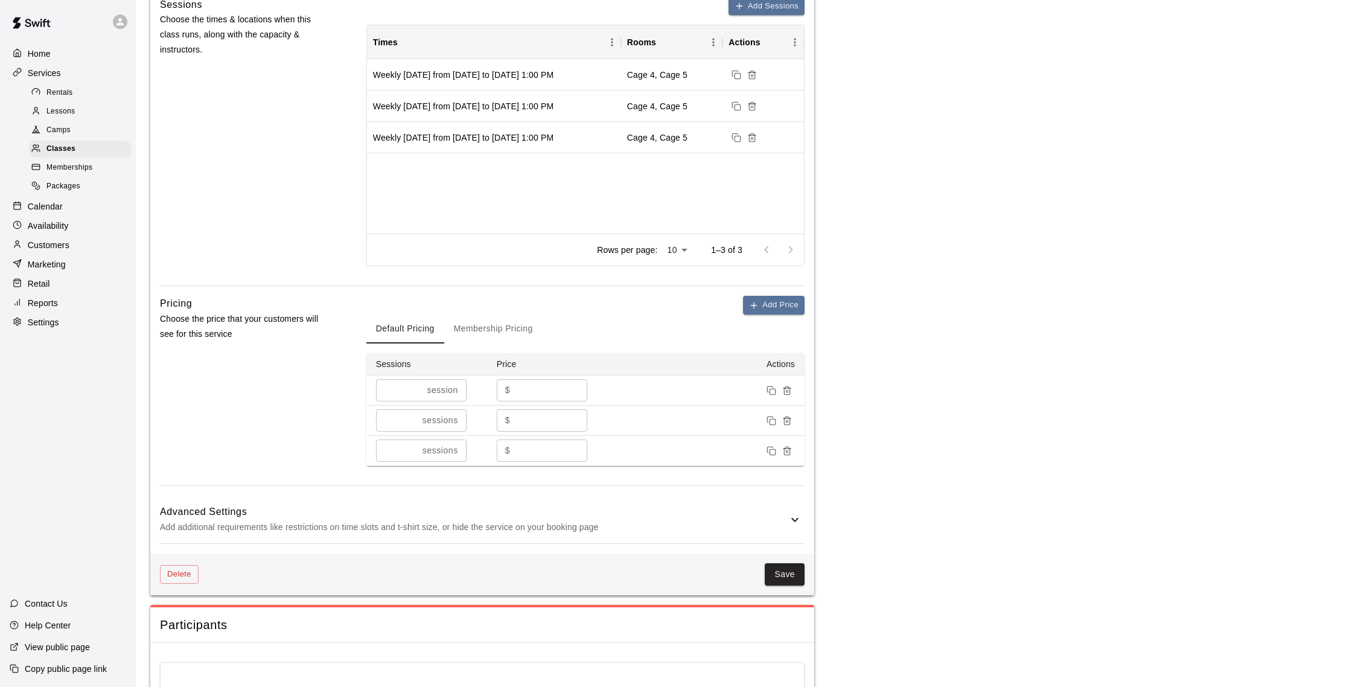
scroll to position [484, 0]
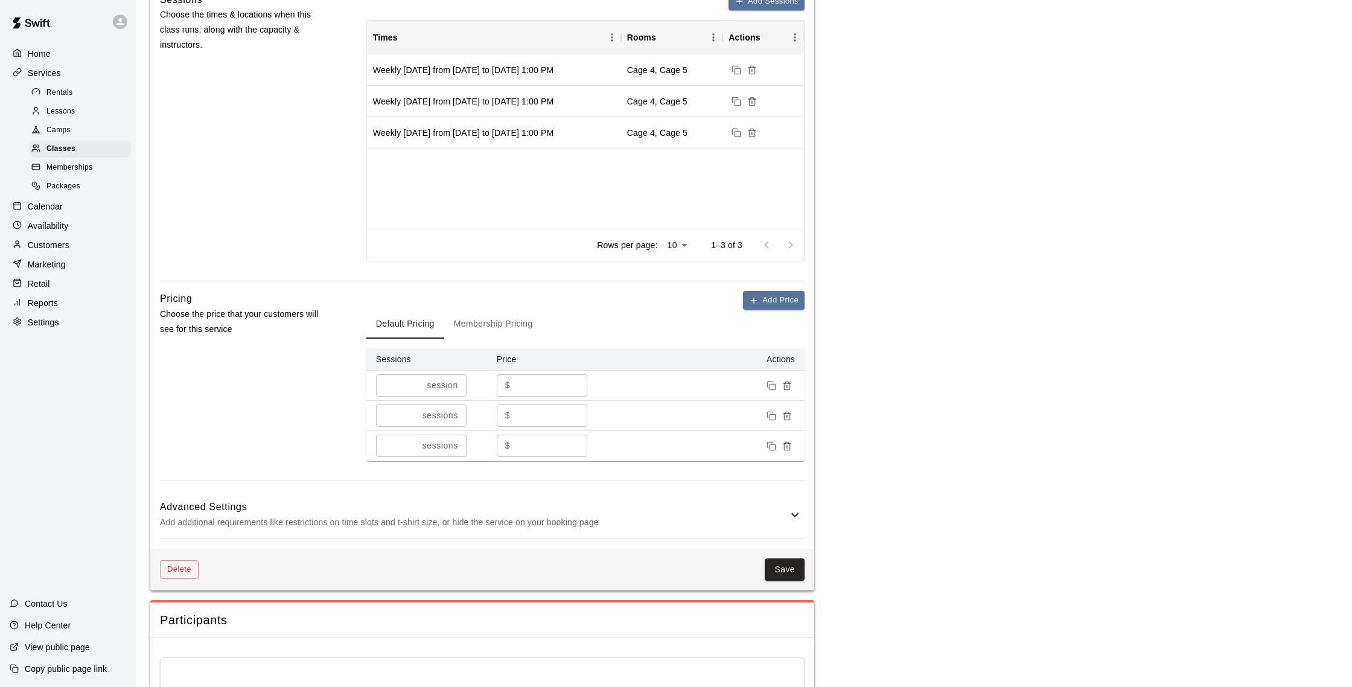
click at [786, 510] on h6 "Advanced Settings" at bounding box center [474, 507] width 628 height 16
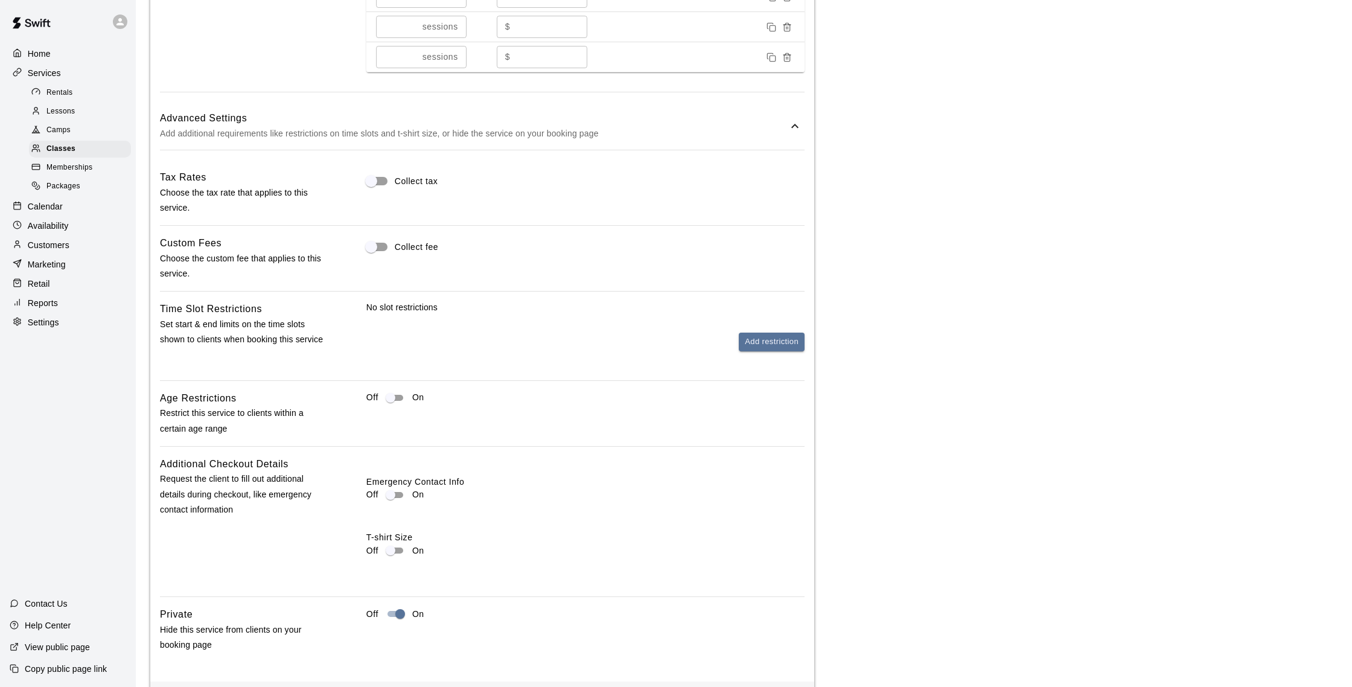
scroll to position [872, 0]
click at [70, 204] on div "Calendar" at bounding box center [68, 206] width 117 height 18
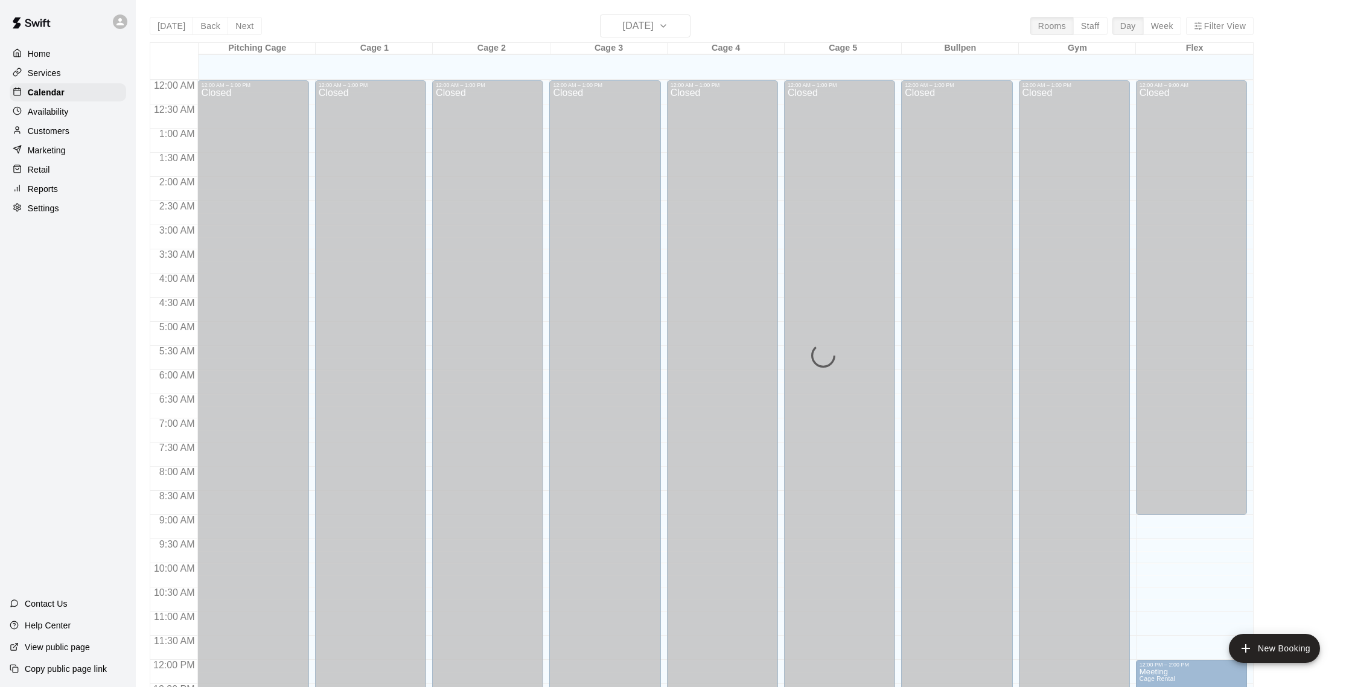
scroll to position [503, 0]
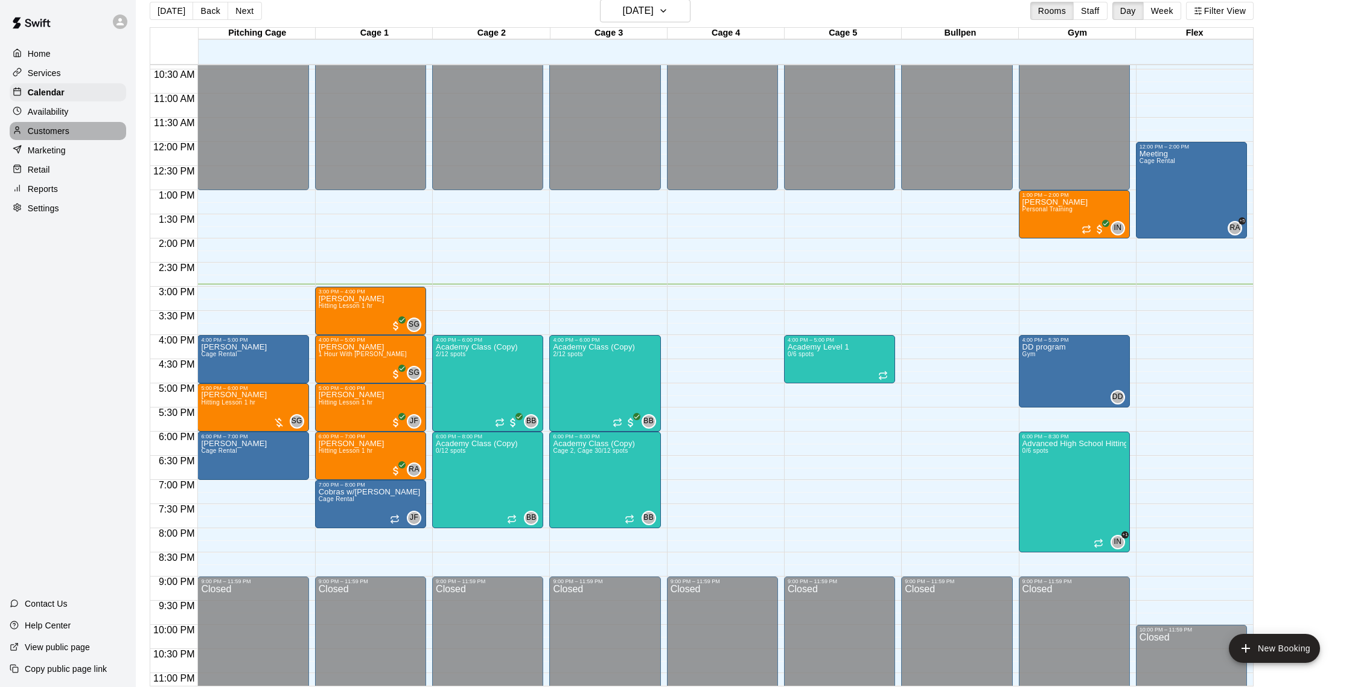
click at [66, 126] on p "Customers" at bounding box center [49, 131] width 42 height 12
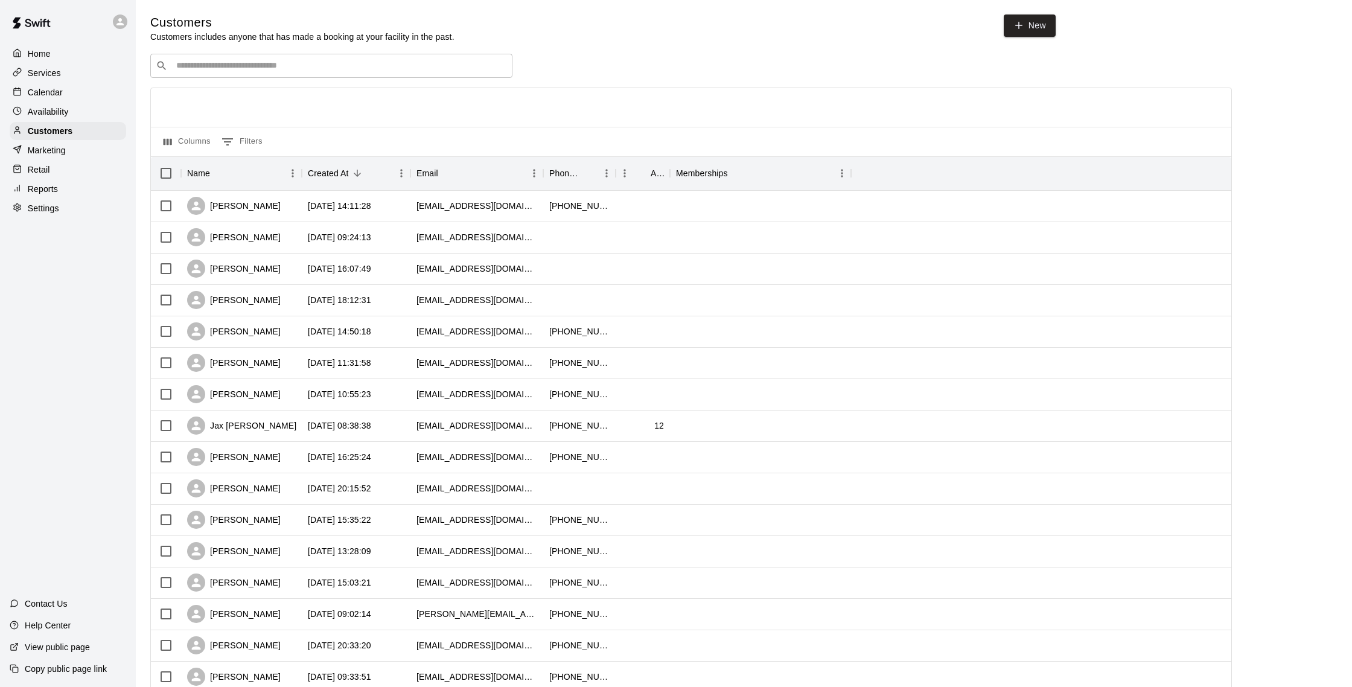
click at [60, 91] on p "Calendar" at bounding box center [45, 92] width 35 height 12
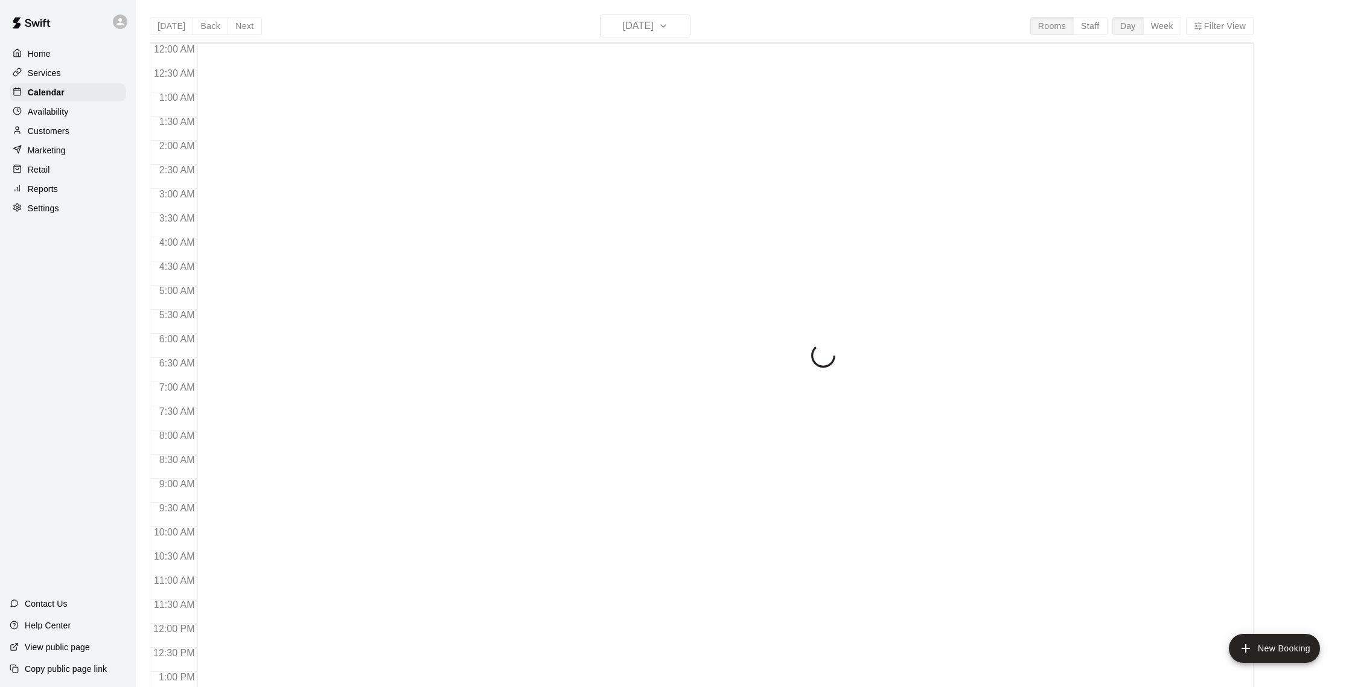
scroll to position [503, 0]
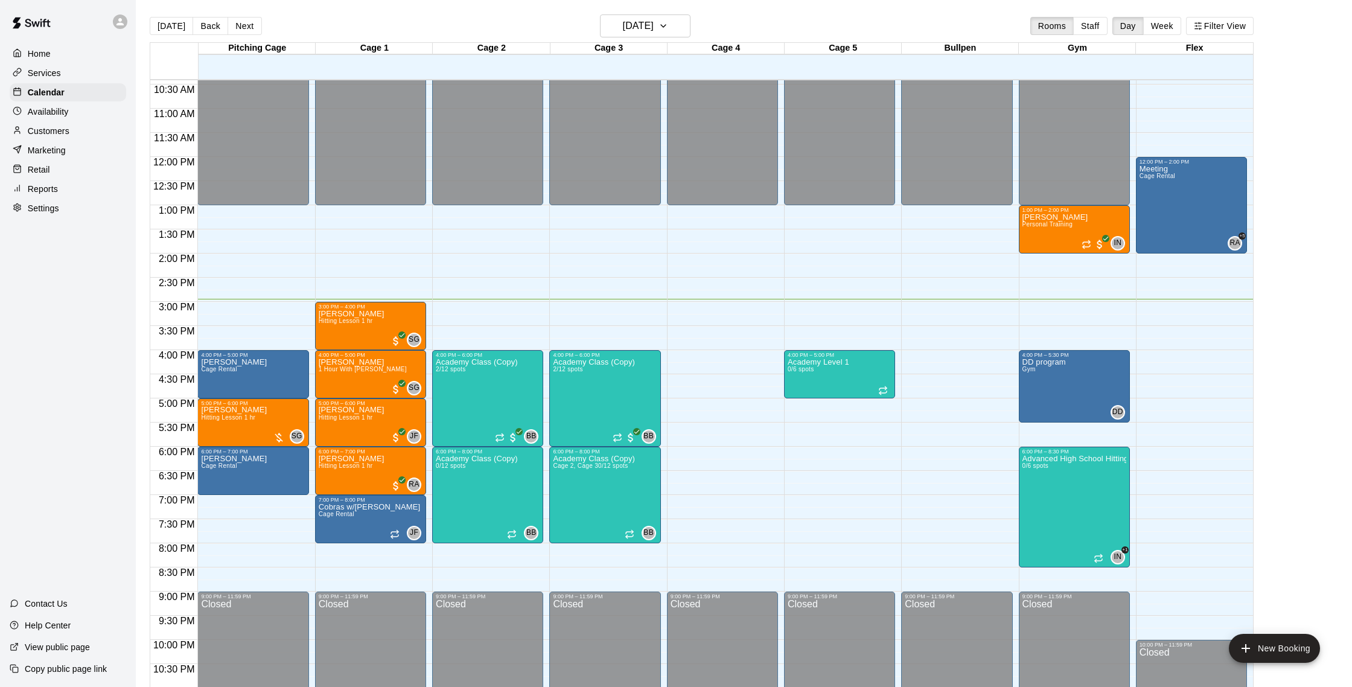
click at [60, 127] on p "Customers" at bounding box center [49, 131] width 42 height 12
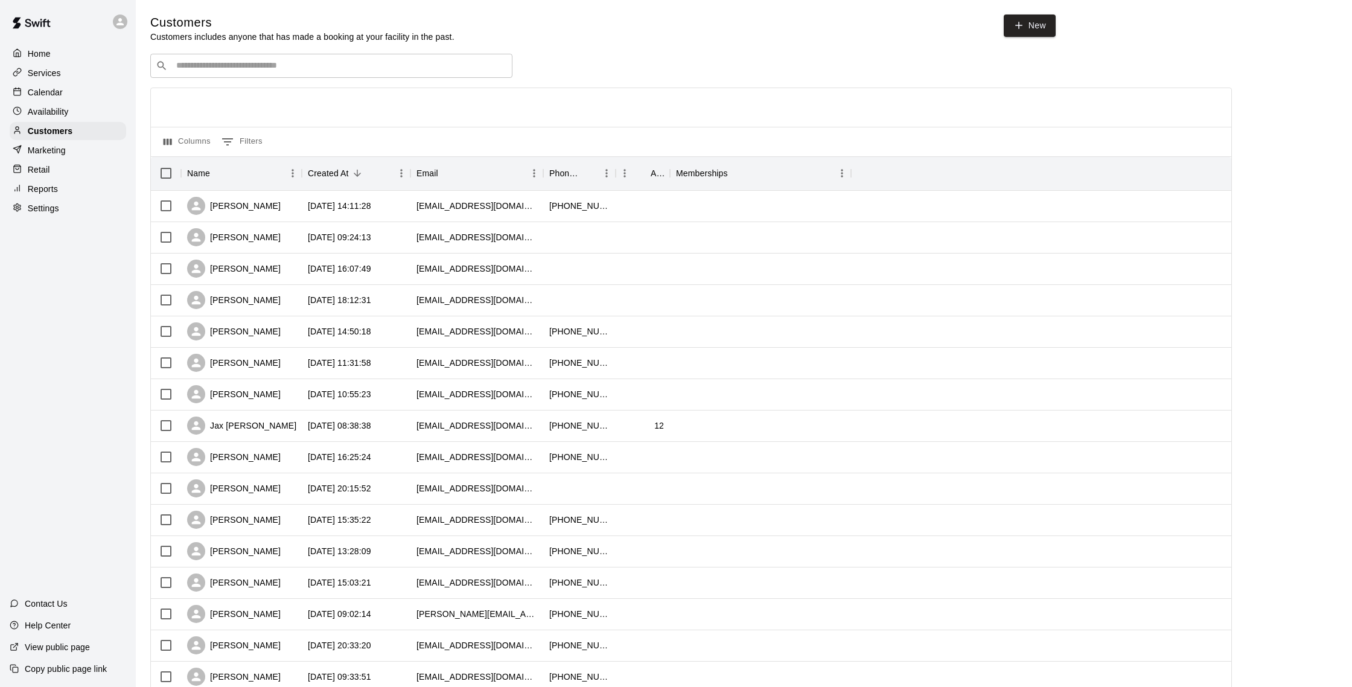
click at [51, 96] on p "Calendar" at bounding box center [45, 92] width 35 height 12
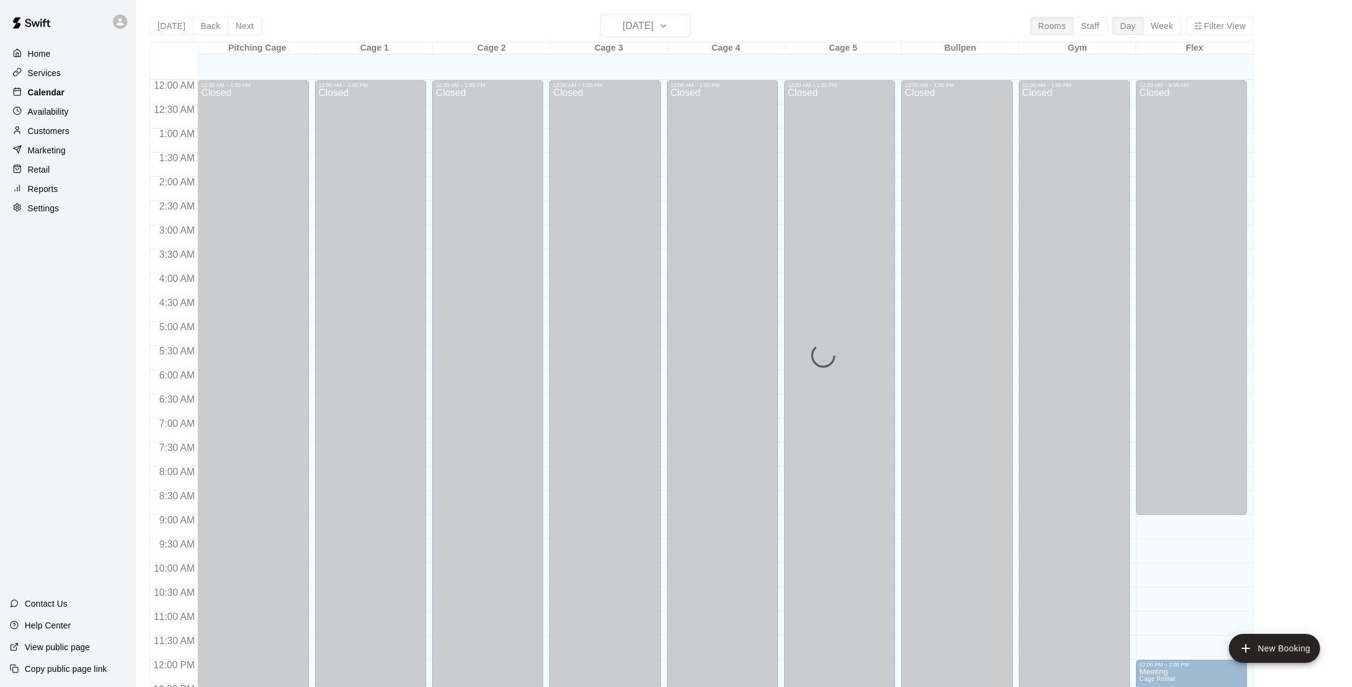
scroll to position [503, 0]
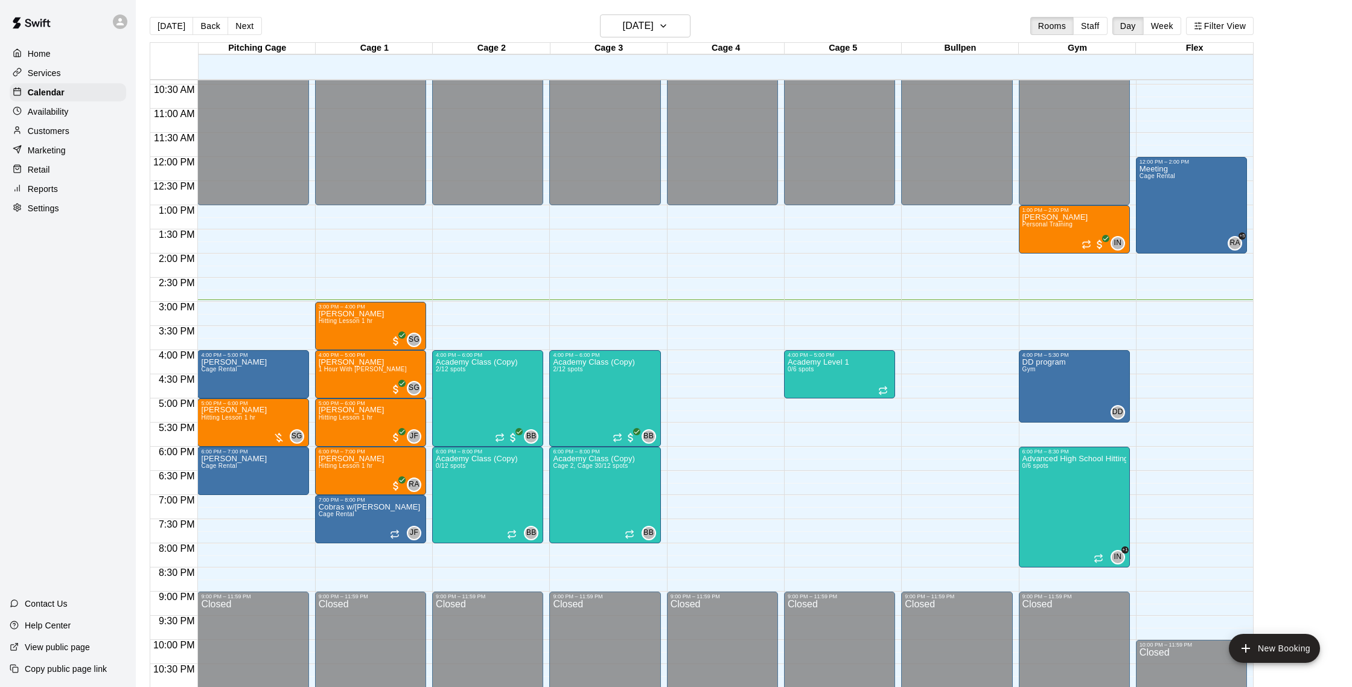
click at [60, 127] on p "Customers" at bounding box center [49, 131] width 42 height 12
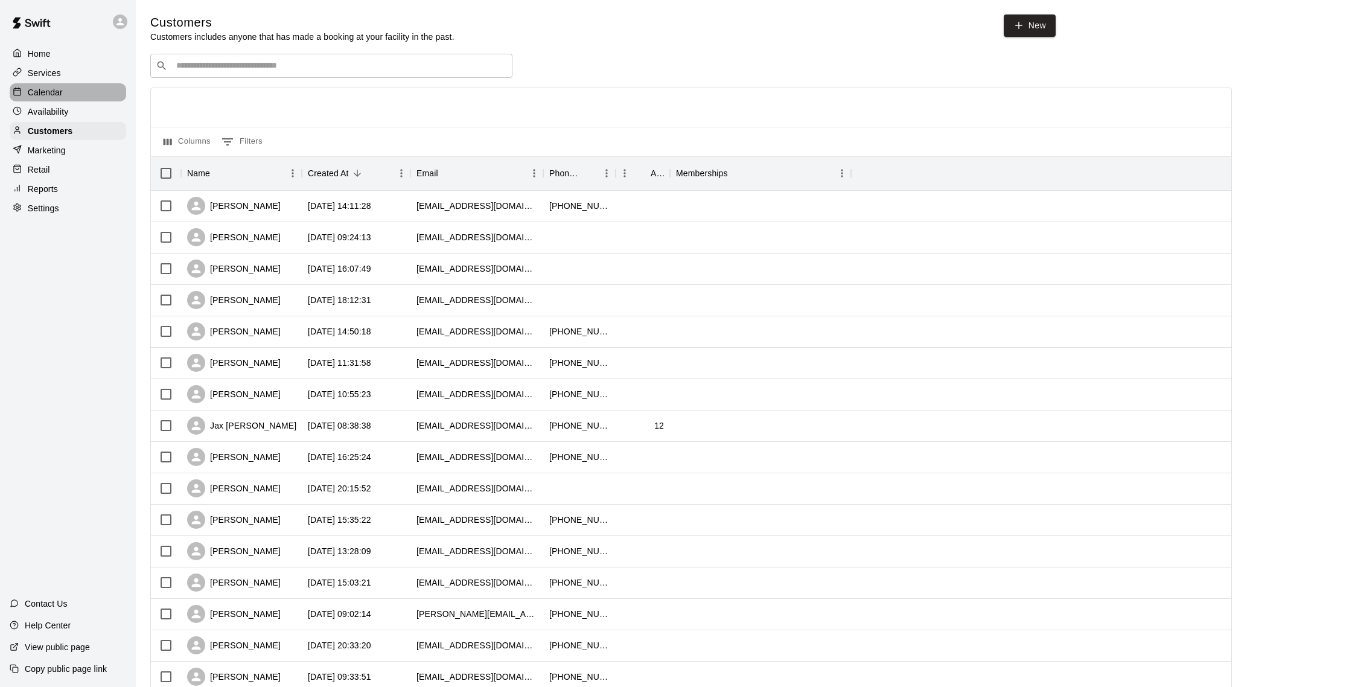
click at [72, 89] on div "Calendar" at bounding box center [68, 92] width 117 height 18
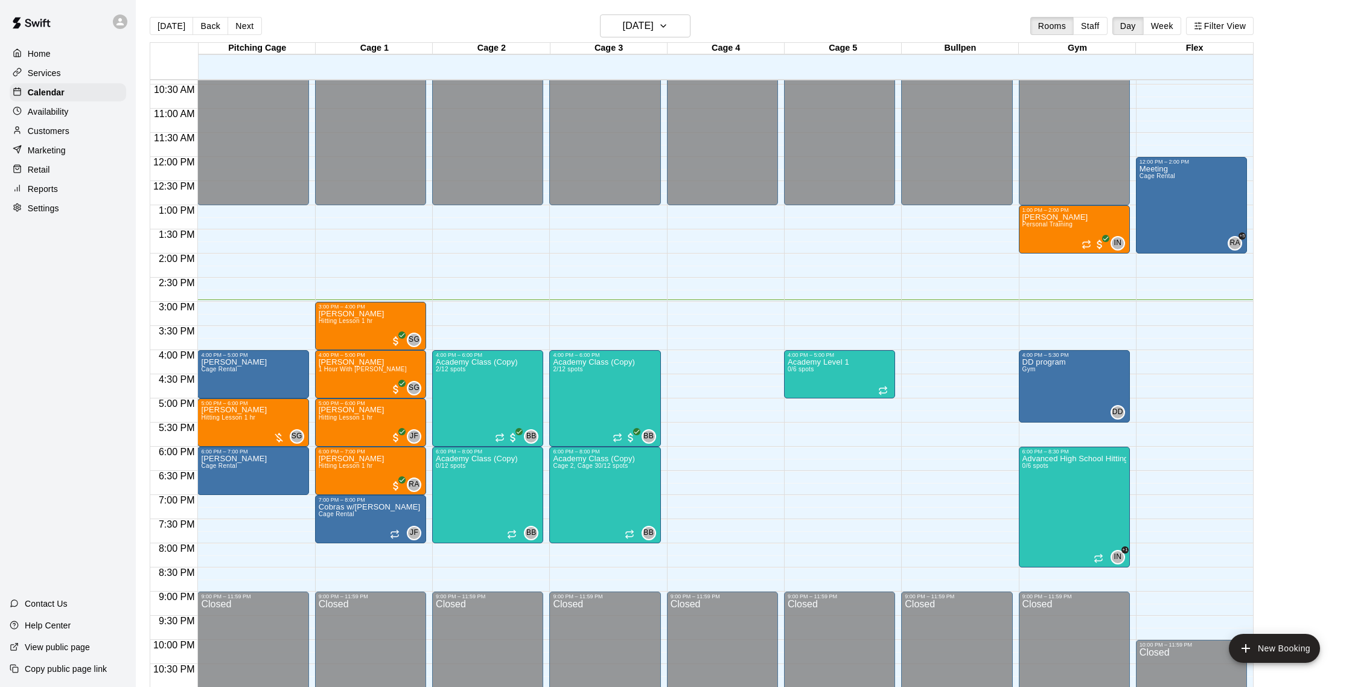
scroll to position [502, 0]
